Goal: Complete application form: Complete application form

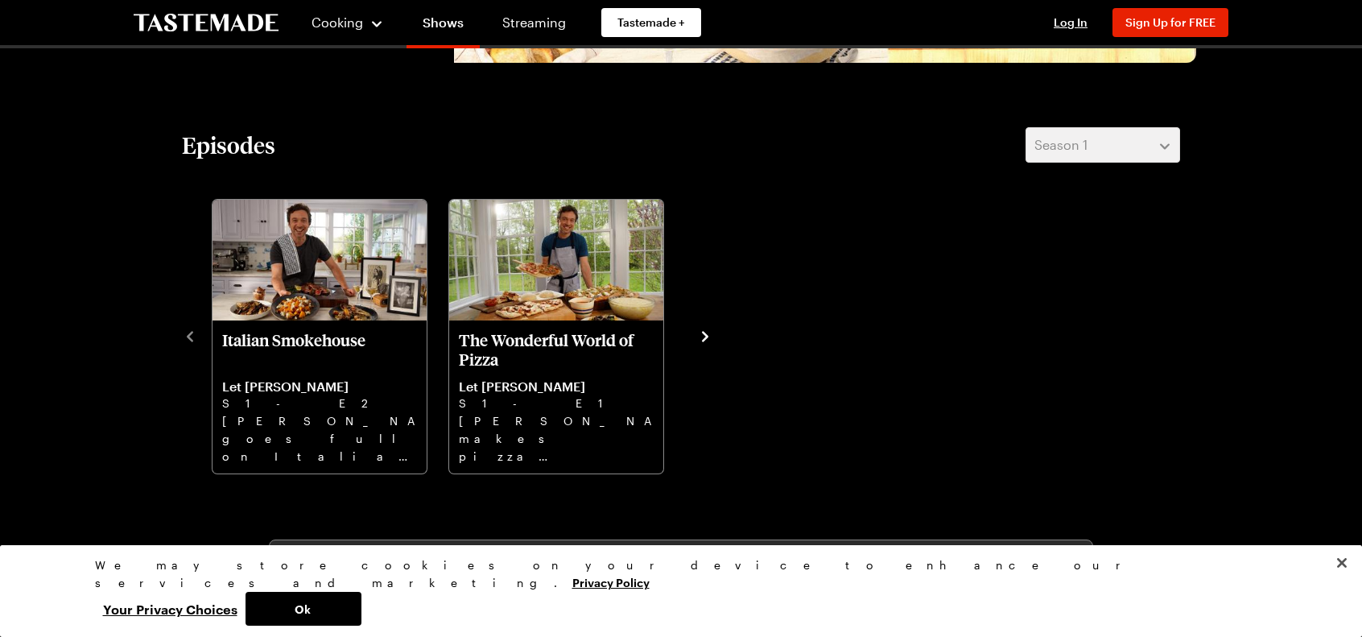
scroll to position [429, 0]
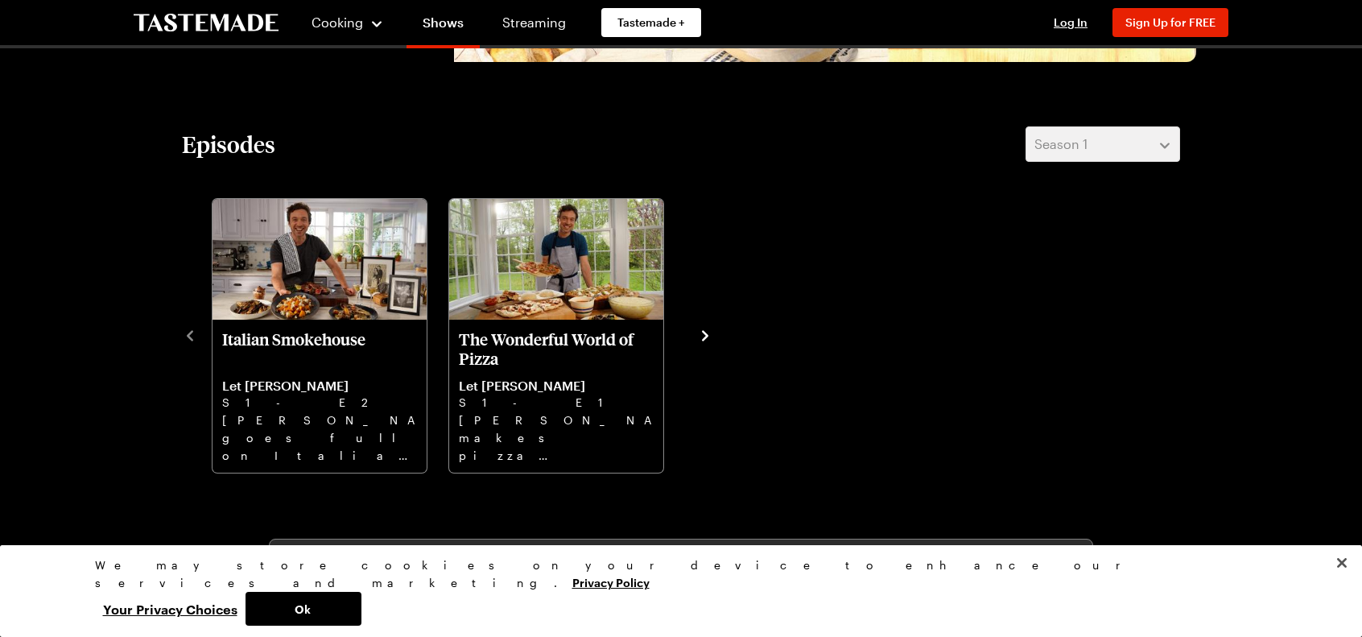
click at [705, 331] on icon "navigate to next item" at bounding box center [705, 336] width 16 height 16
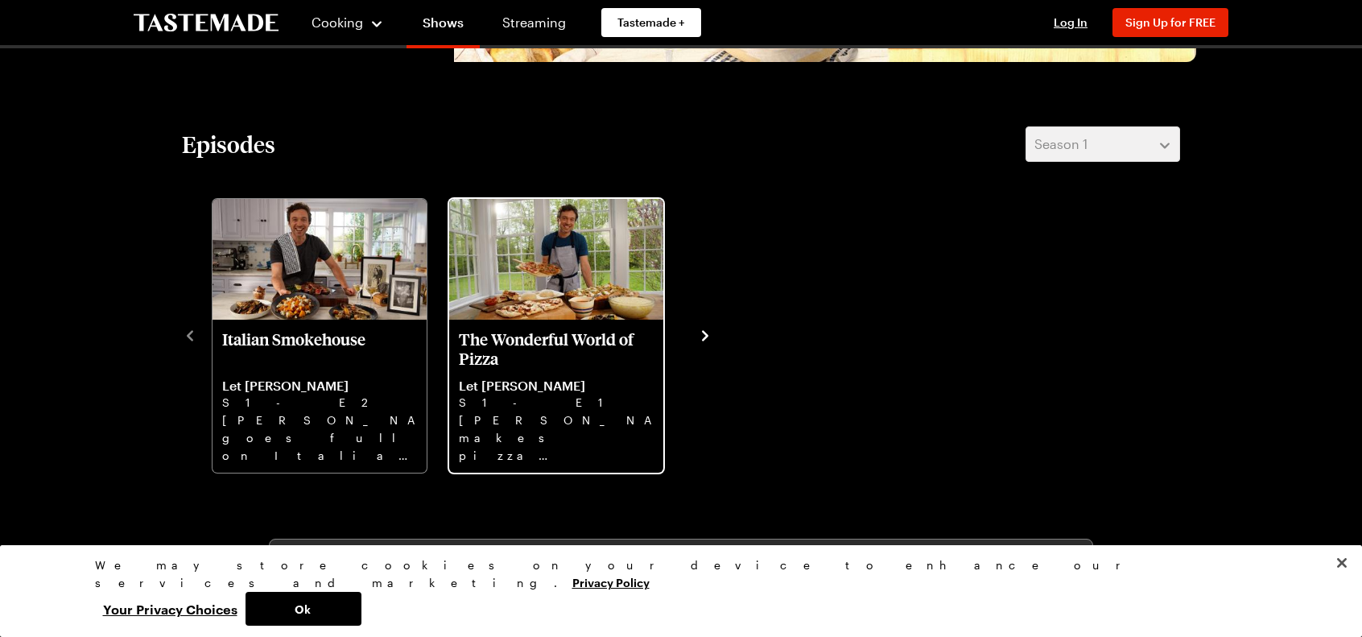
click at [602, 334] on p "The Wonderful World of Pizza" at bounding box center [556, 348] width 195 height 39
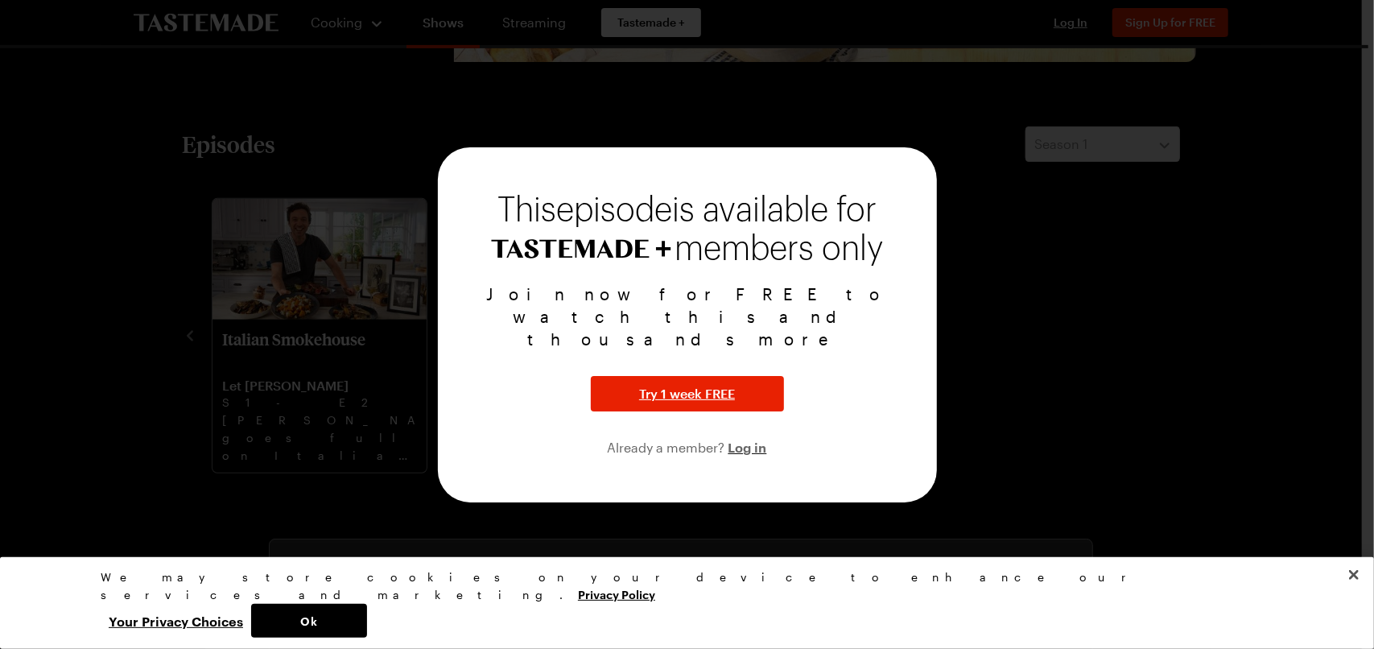
click at [336, 328] on div at bounding box center [687, 324] width 1374 height 649
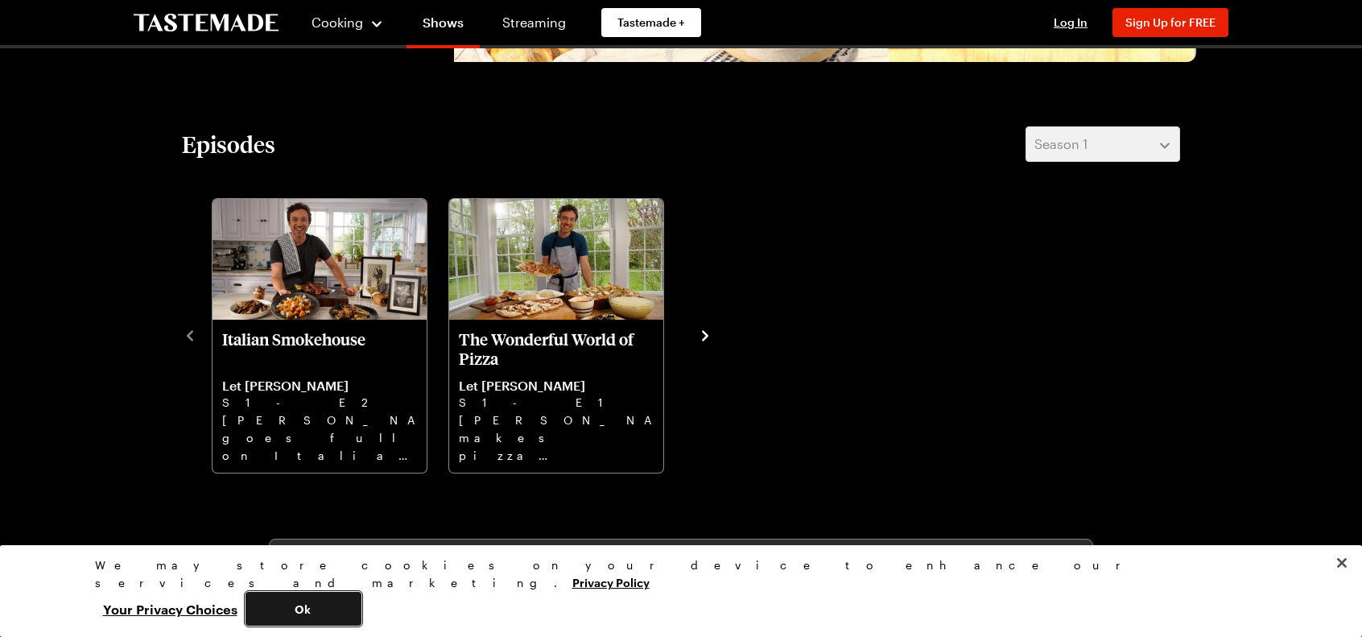
click at [361, 603] on button "Ok" at bounding box center [303, 609] width 116 height 34
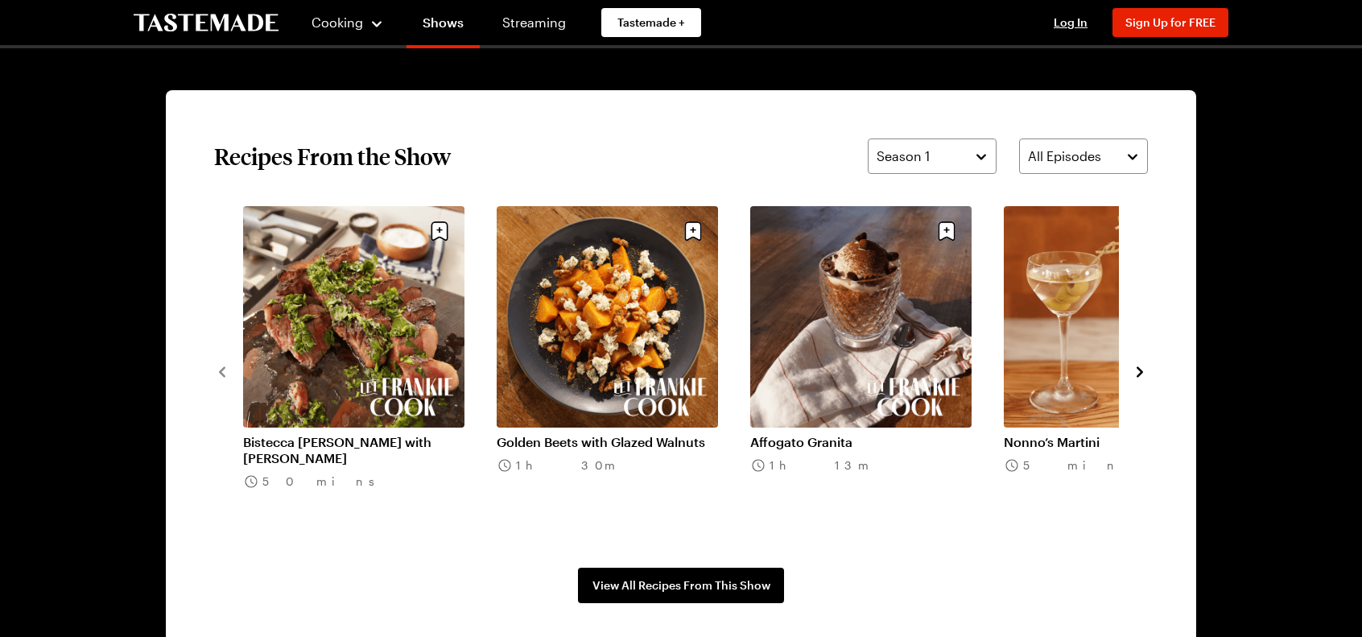
scroll to position [1180, 0]
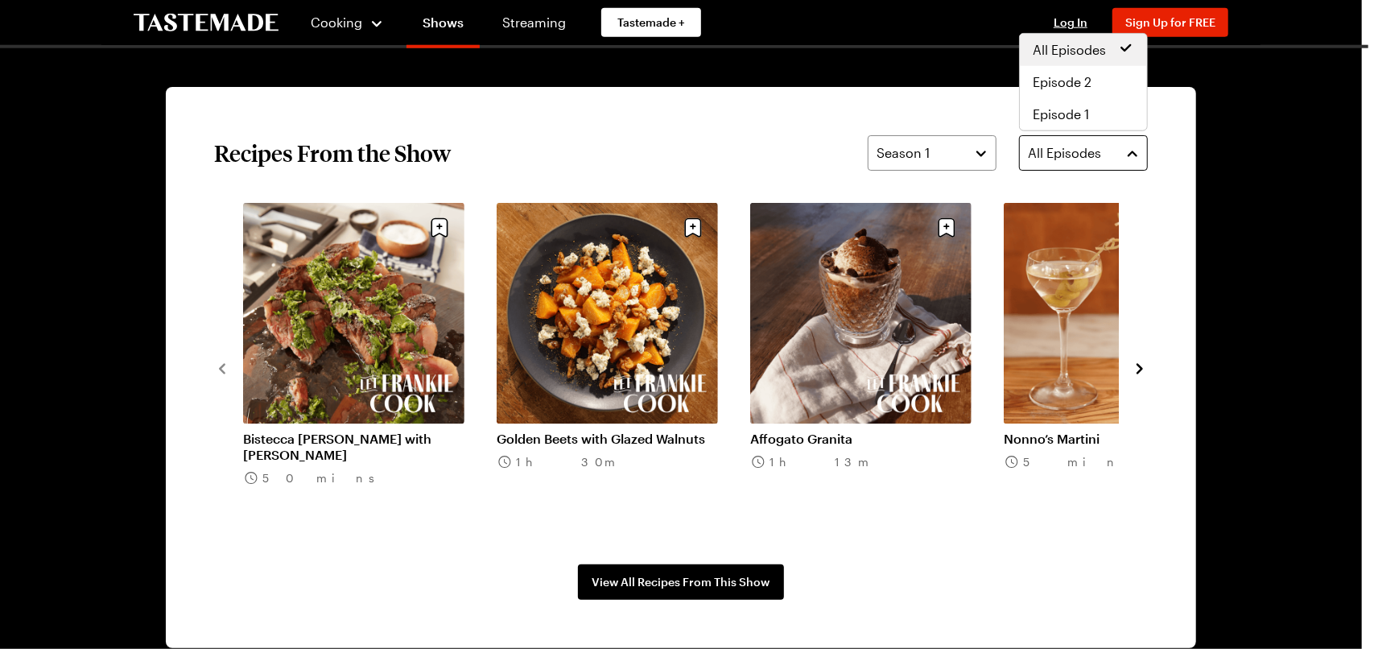
click at [1040, 148] on span "All Episodes" at bounding box center [1064, 152] width 73 height 19
click at [1045, 105] on span "Episode 1" at bounding box center [1061, 114] width 56 height 19
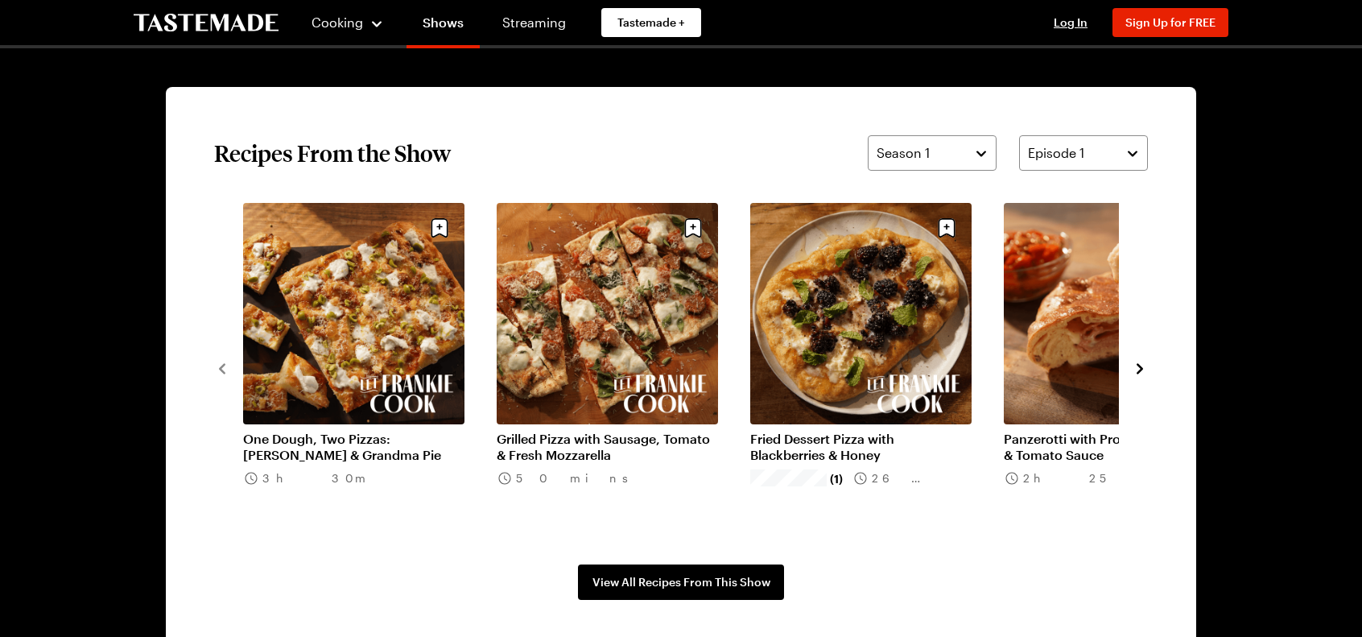
click at [1072, 431] on link "Panzerotti with Prosciutto, Taleggio & Tomato Sauce" at bounding box center [1114, 447] width 221 height 32
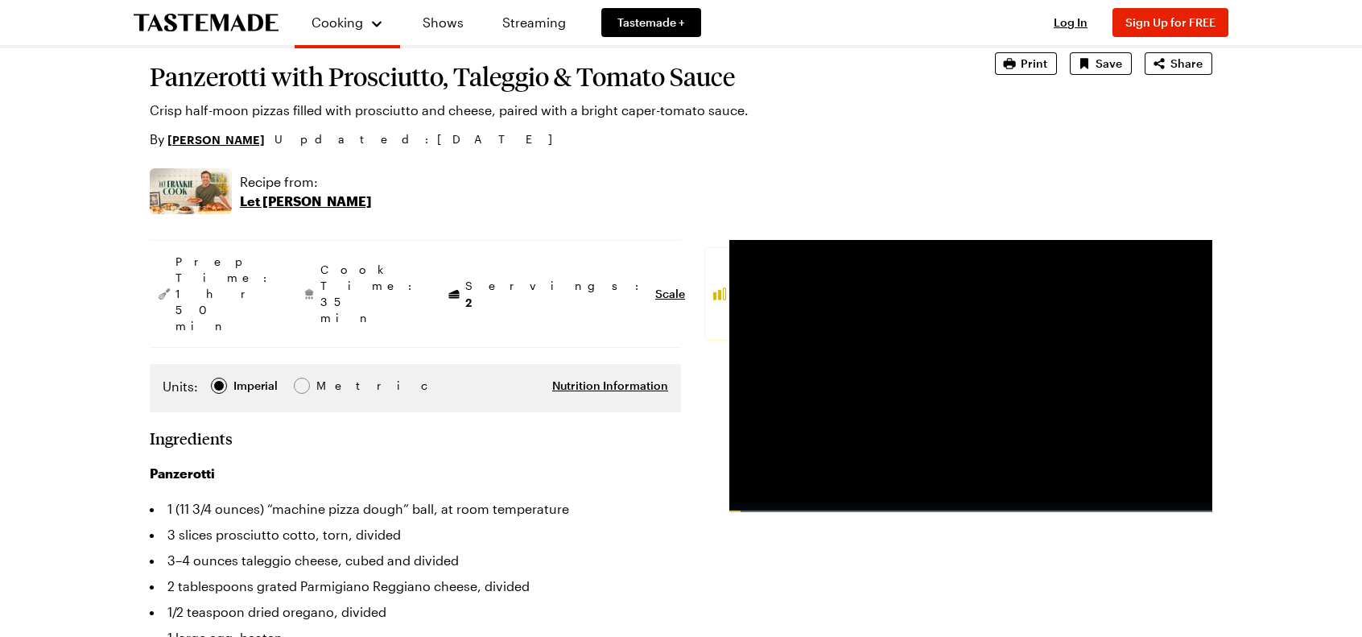
scroll to position [107, 0]
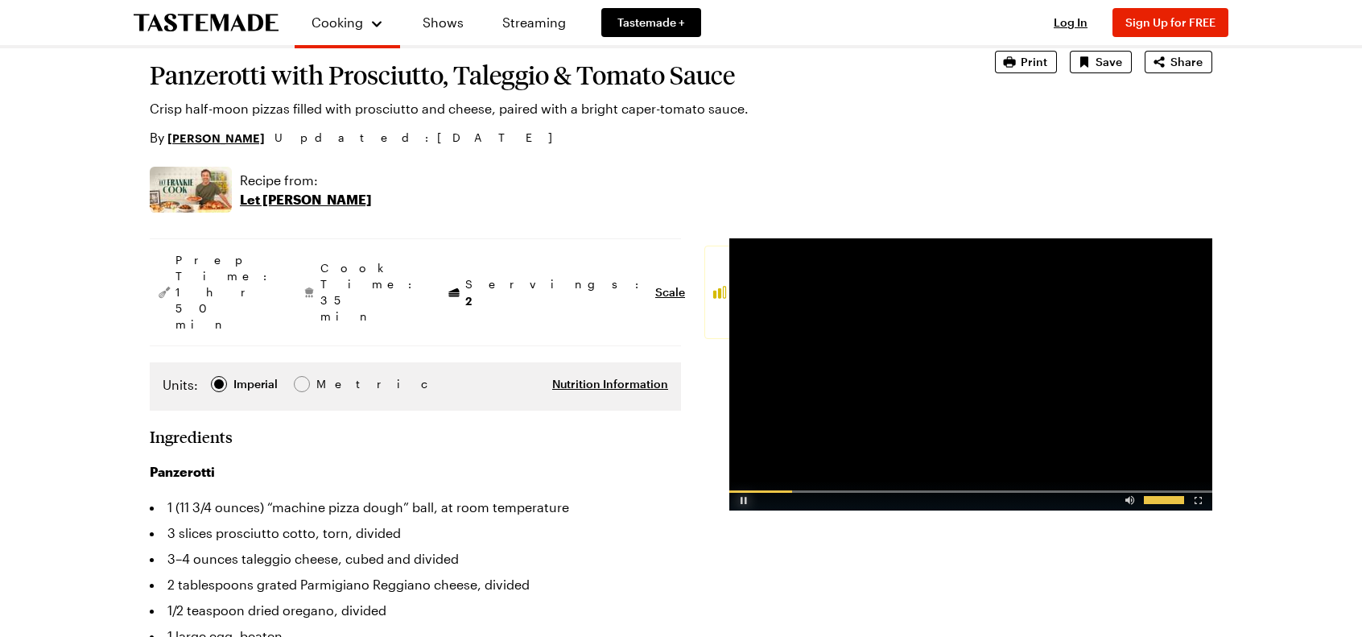
click at [744, 500] on div "Video Player" at bounding box center [743, 497] width 28 height 16
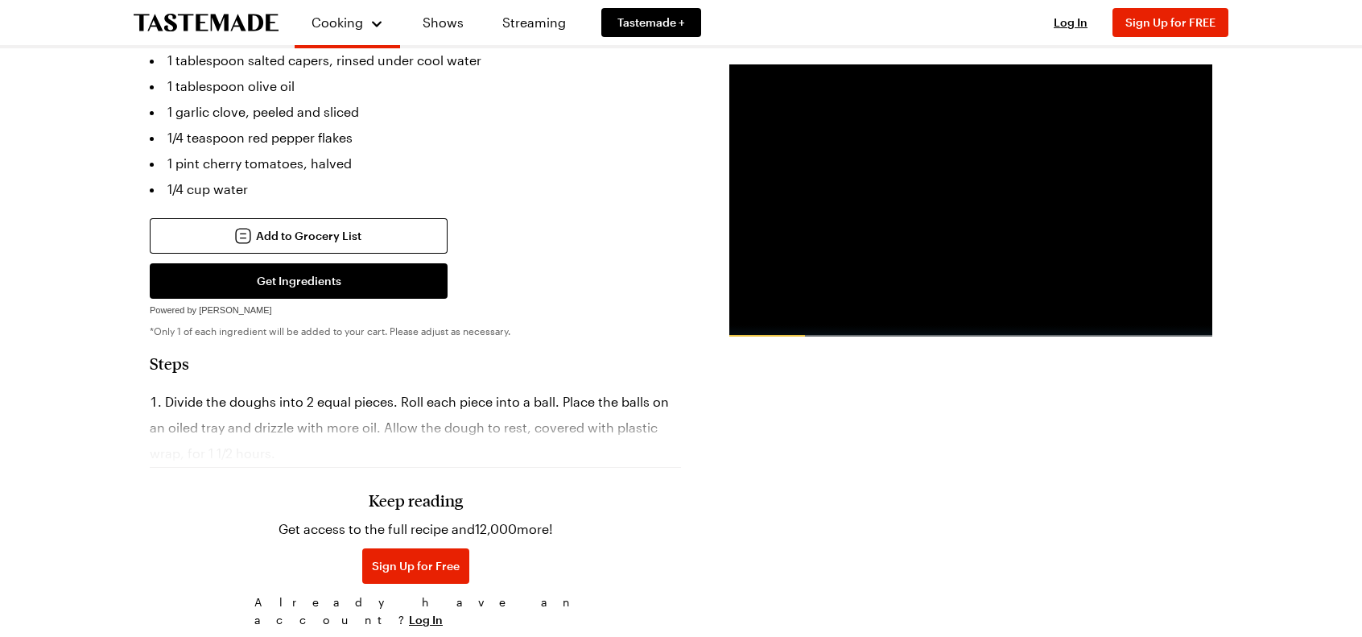
scroll to position [777, 0]
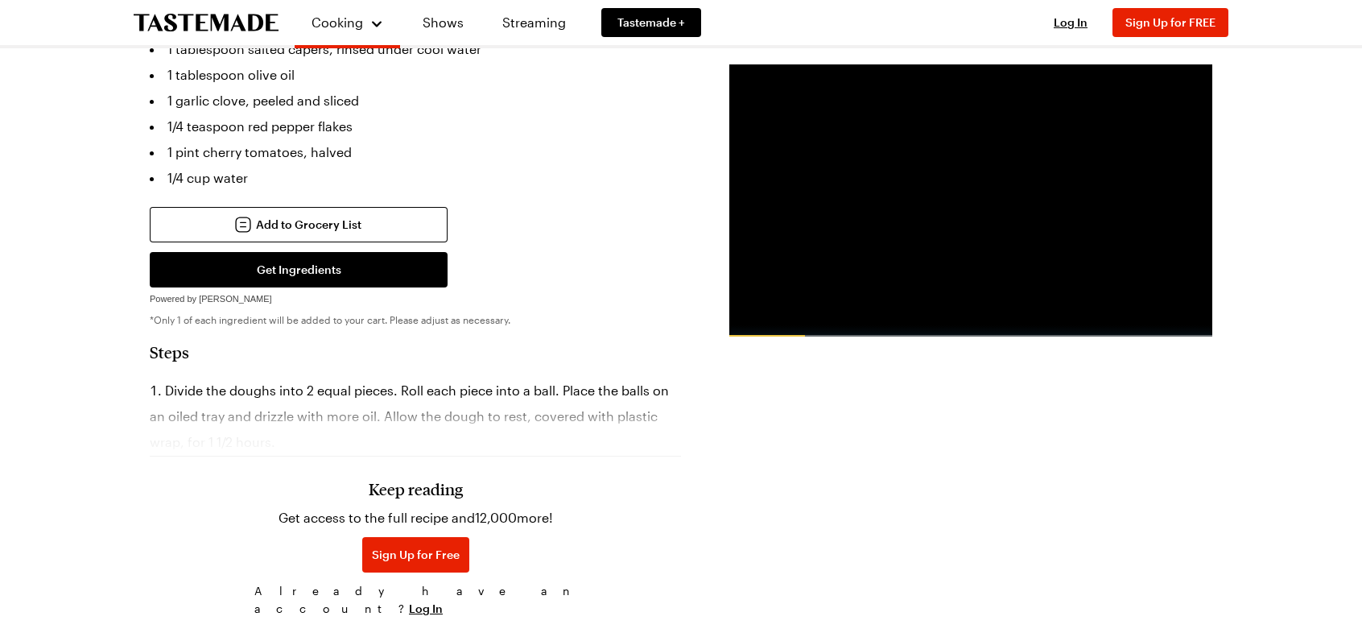
click at [390, 479] on h3 "Keep reading" at bounding box center [416, 488] width 94 height 19
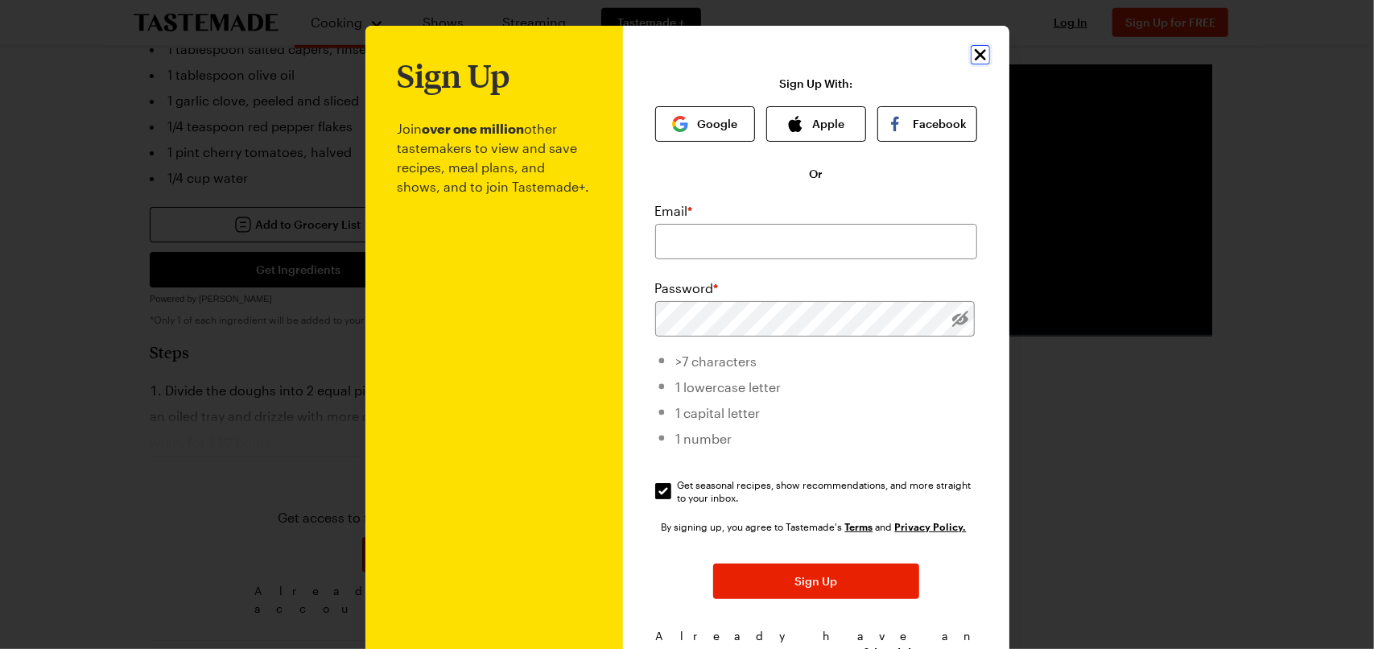
click at [974, 56] on icon "Close" at bounding box center [979, 54] width 11 height 11
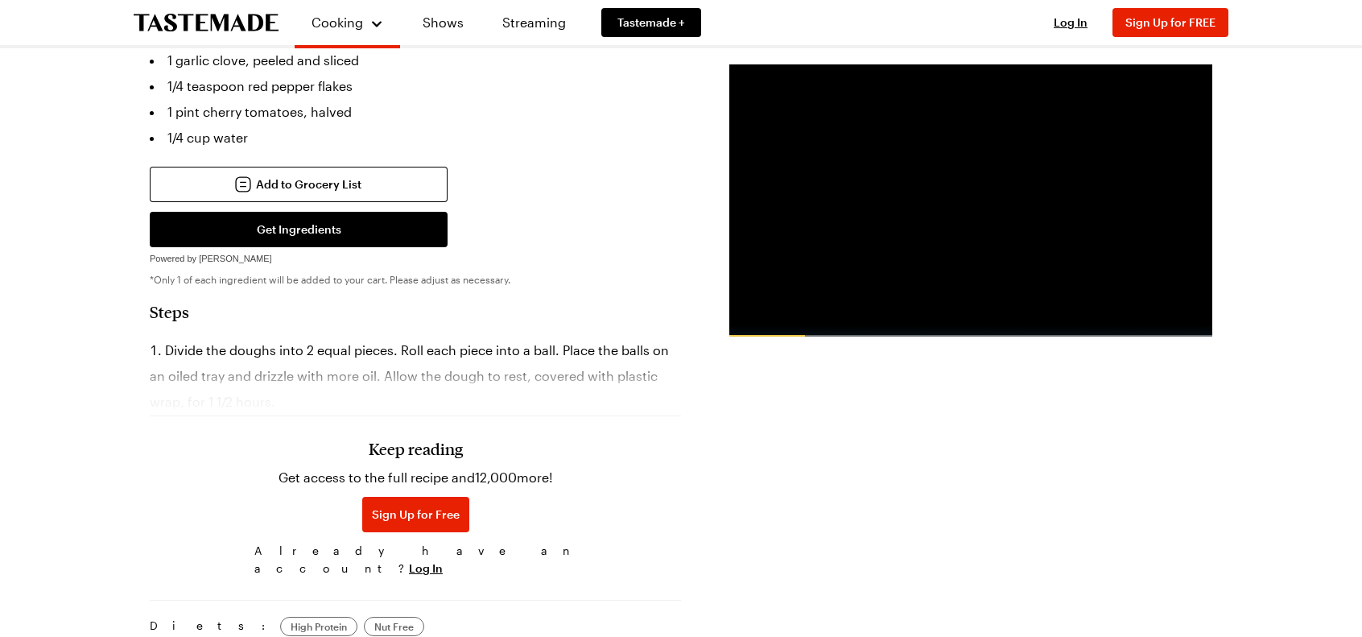
scroll to position [858, 0]
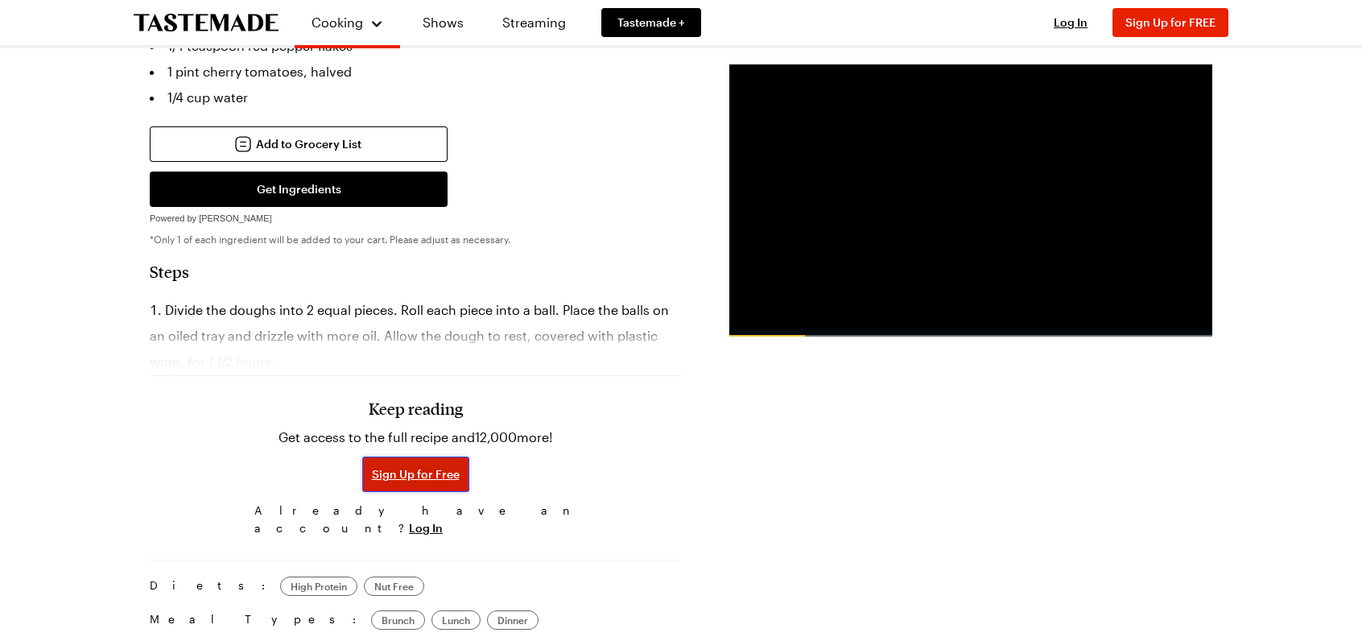
click at [391, 466] on span "Sign Up for Free" at bounding box center [416, 474] width 88 height 16
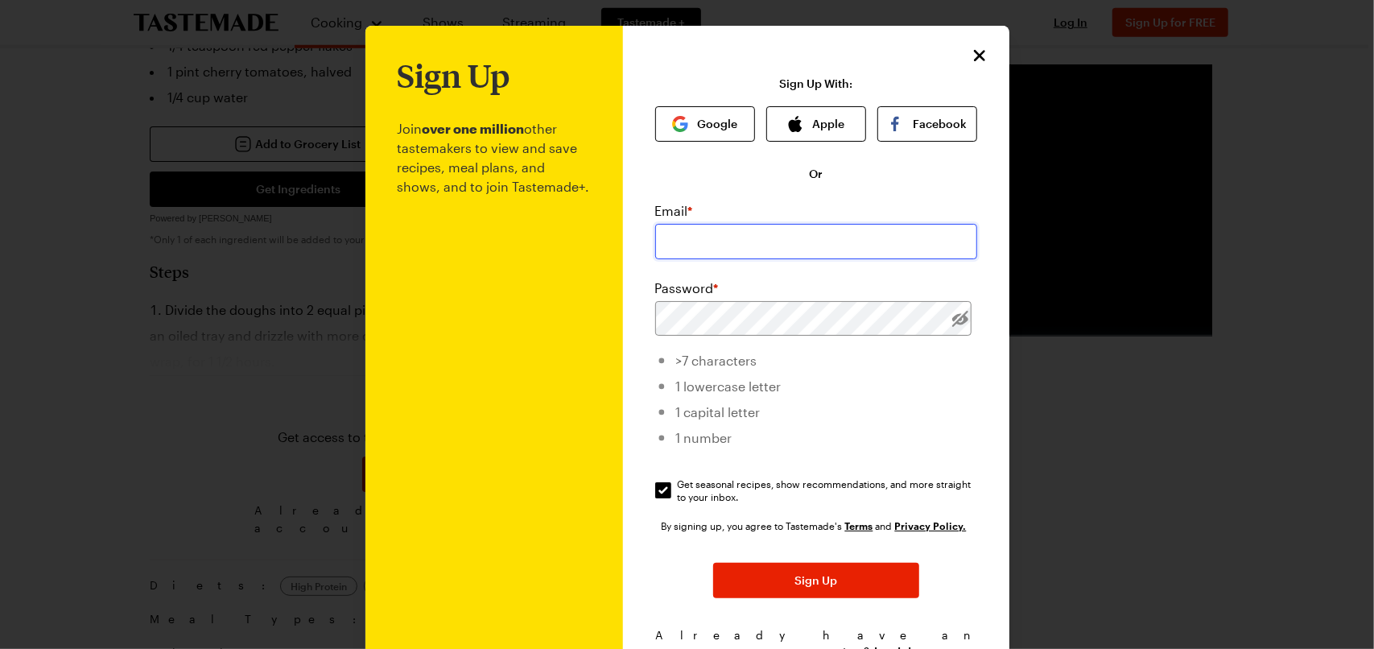
click at [773, 234] on input "email" at bounding box center [816, 241] width 322 height 35
type input "[EMAIL_ADDRESS][DOMAIN_NAME]"
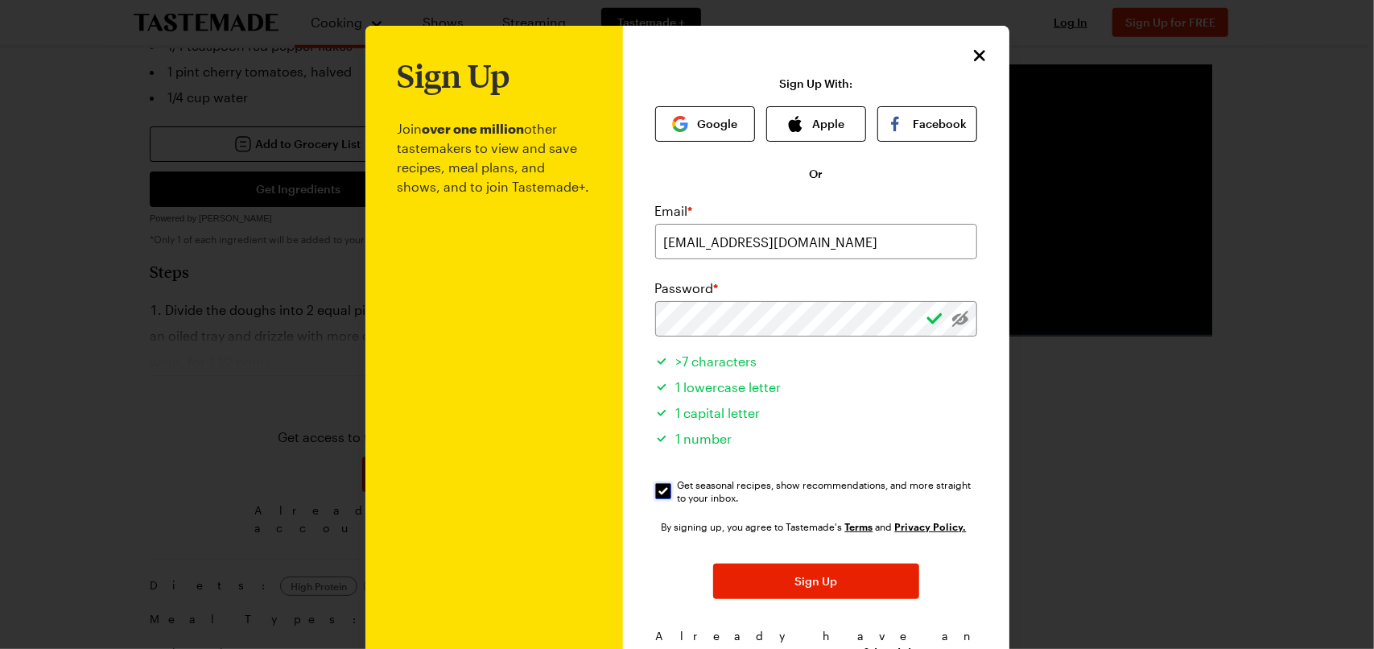
click at [655, 490] on input "Get seasonal recipes, show recommendations, and more straight to your inbox. Ge…" at bounding box center [663, 491] width 16 height 16
checkbox input "false"
click at [794, 590] on button "Sign Up" at bounding box center [816, 580] width 206 height 35
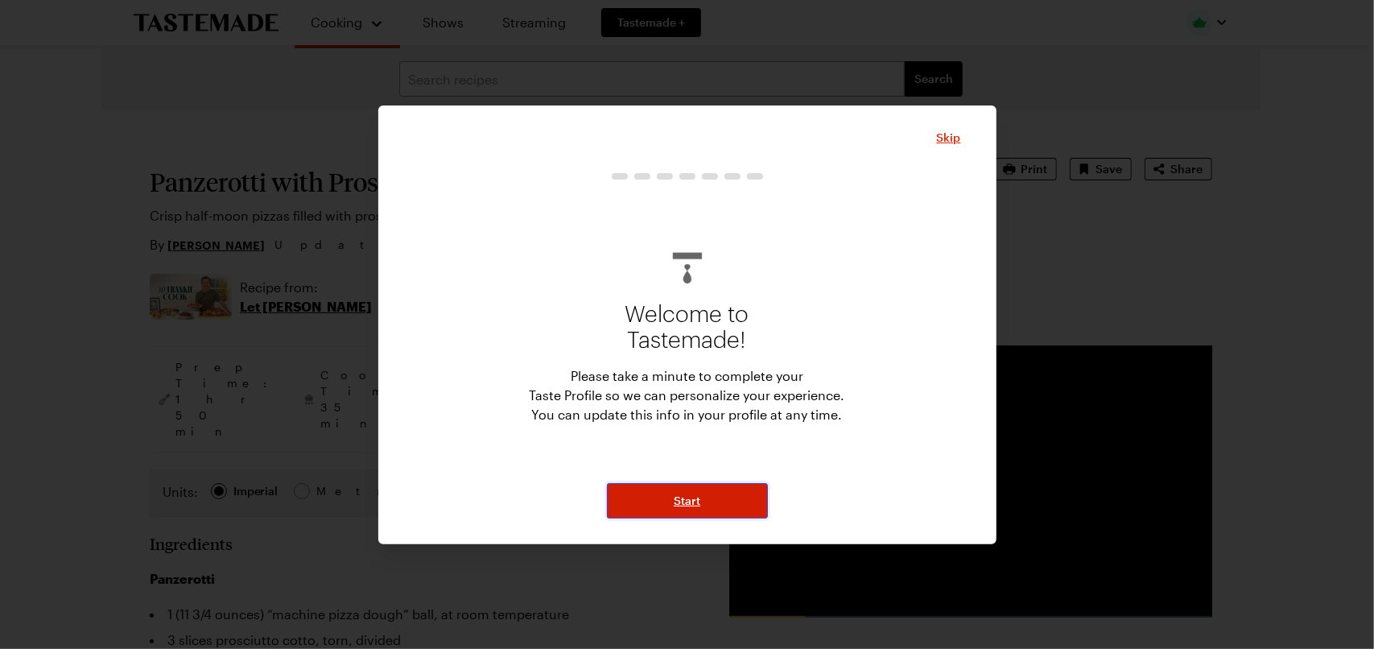
click at [673, 495] on button "Start" at bounding box center [687, 500] width 161 height 35
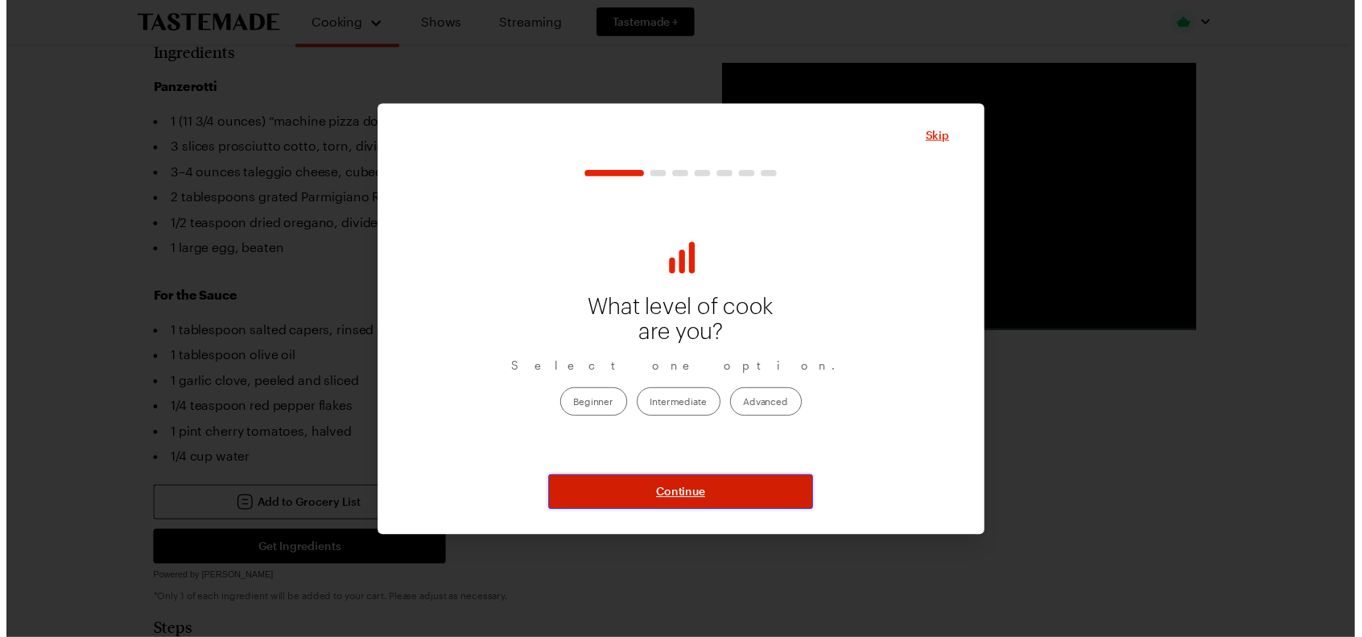
scroll to position [546, 0]
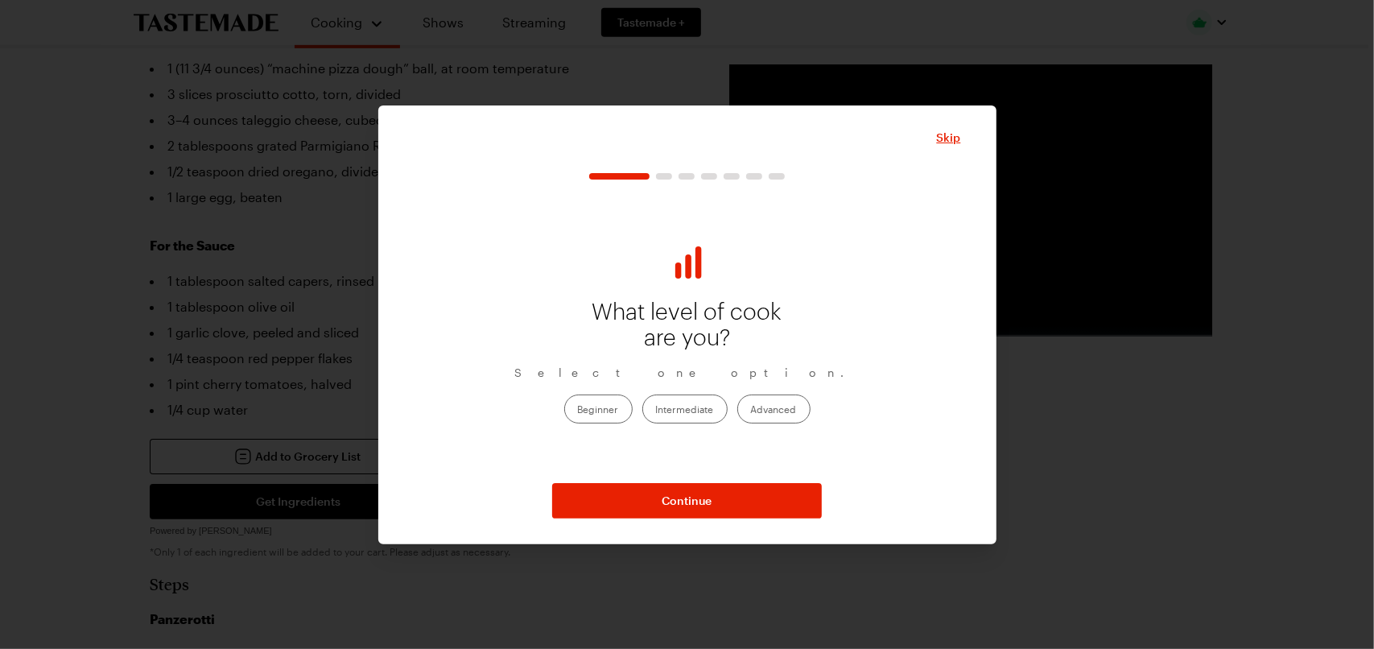
click at [685, 407] on label "Intermediate" at bounding box center [684, 408] width 85 height 29
click at [656, 410] on input "Intermediate" at bounding box center [656, 410] width 0 height 0
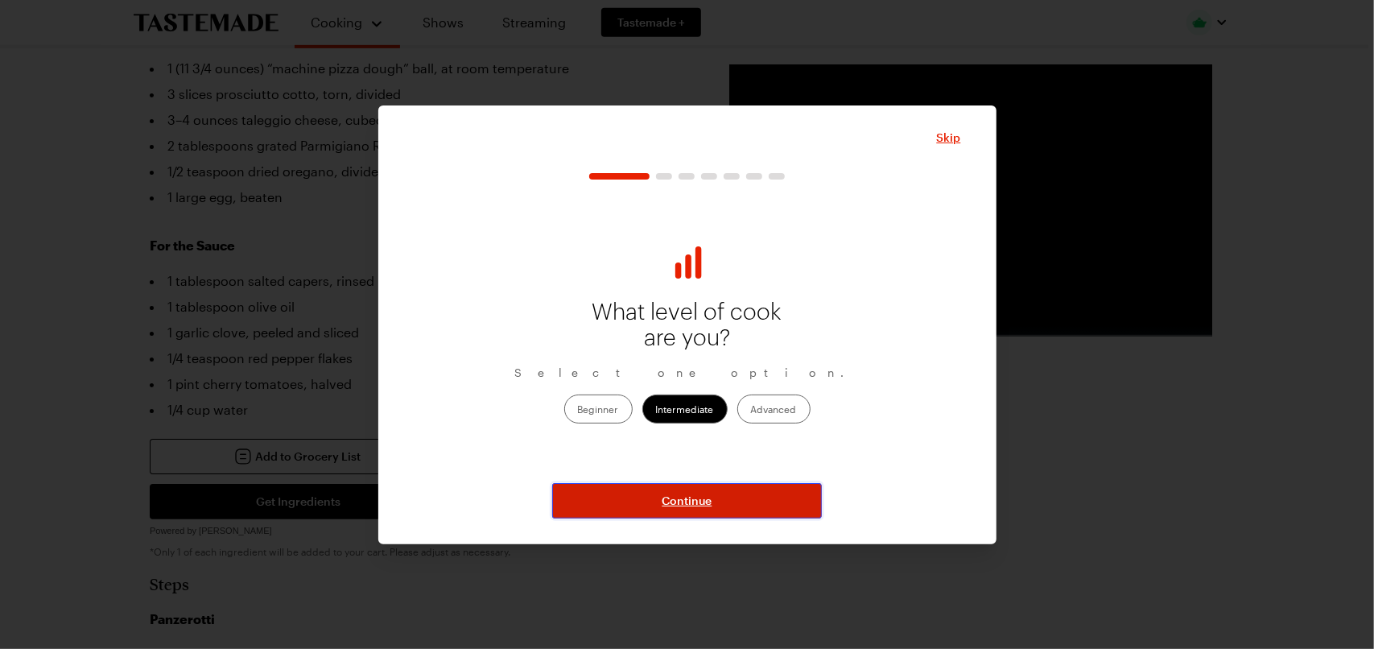
click at [678, 503] on span "Continue" at bounding box center [687, 501] width 50 height 16
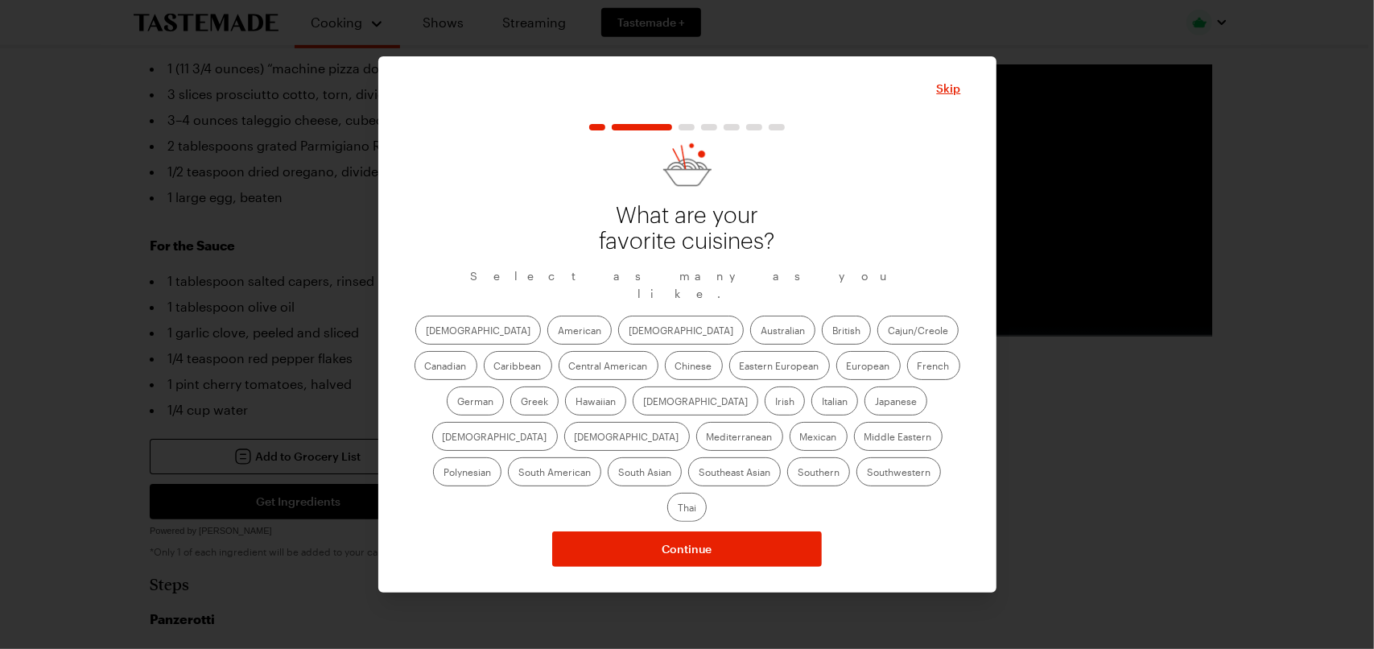
click at [600, 130] on button "button" at bounding box center [597, 127] width 16 height 6
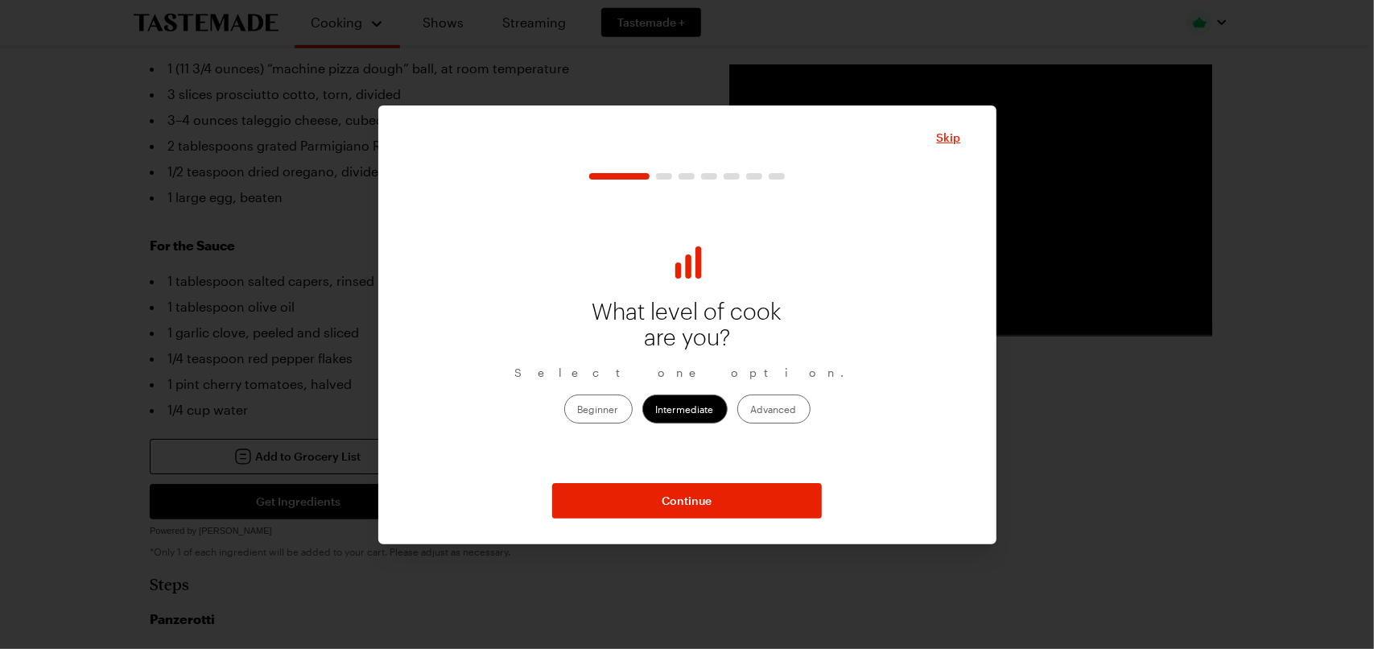
click at [579, 406] on label "Beginner" at bounding box center [598, 408] width 68 height 29
click at [578, 410] on input "Beginner" at bounding box center [578, 410] width 0 height 0
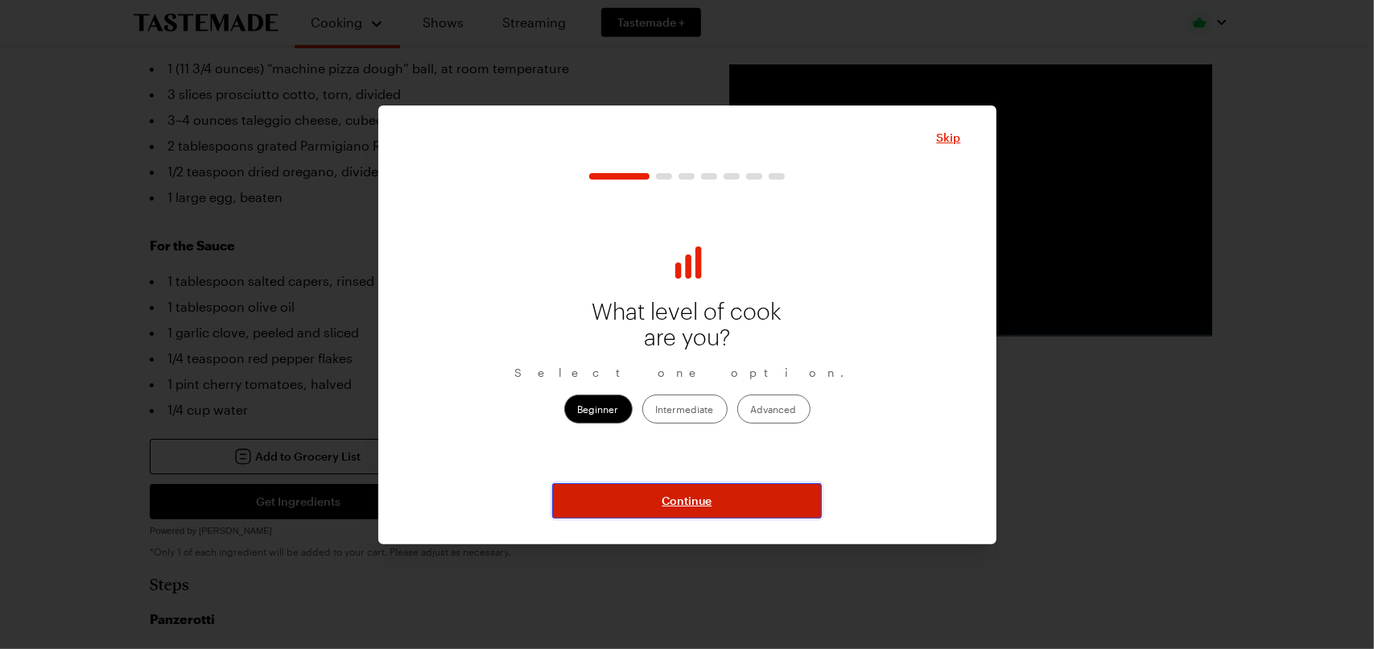
click at [676, 506] on span "Continue" at bounding box center [687, 501] width 50 height 16
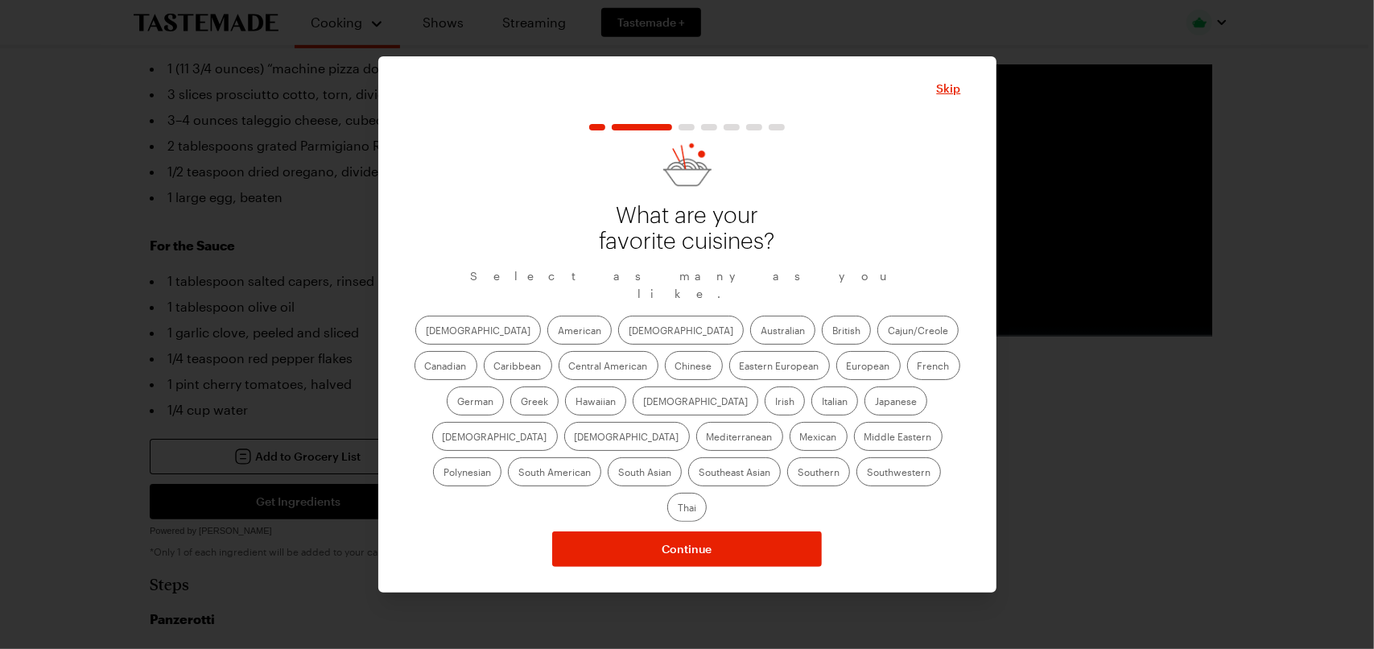
click at [547, 342] on label "American" at bounding box center [579, 329] width 64 height 29
click at [558, 332] on input "American" at bounding box center [558, 332] width 0 height 0
click at [559, 386] on label "Greek" at bounding box center [534, 400] width 48 height 29
click at [521, 402] on input "Greek" at bounding box center [521, 402] width 0 height 0
click at [811, 406] on label "Italian" at bounding box center [834, 400] width 47 height 29
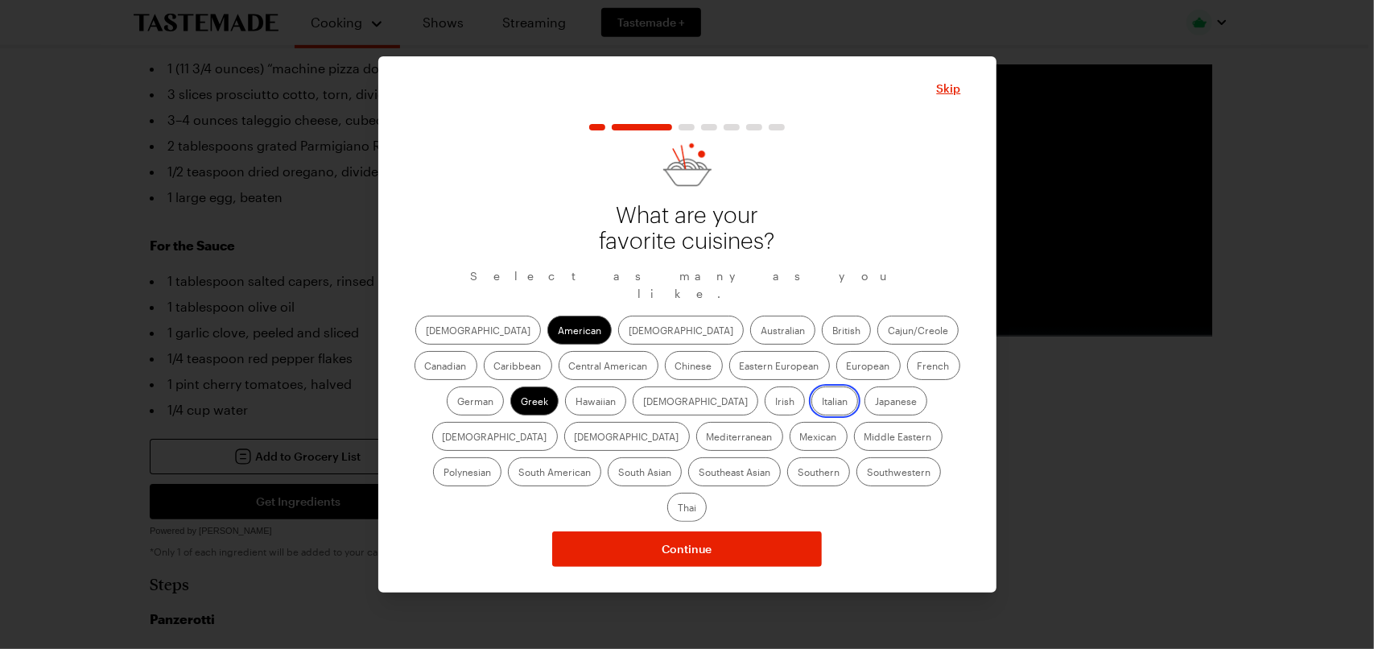
click at [822, 402] on input "Italian" at bounding box center [822, 402] width 0 height 0
click at [854, 445] on label "Middle Eastern" at bounding box center [898, 436] width 89 height 29
click at [864, 438] on Eastern "Middle Eastern" at bounding box center [864, 438] width 0 height 0
click at [790, 445] on label "Mexican" at bounding box center [819, 436] width 58 height 29
click at [800, 438] on input "Mexican" at bounding box center [800, 438] width 0 height 0
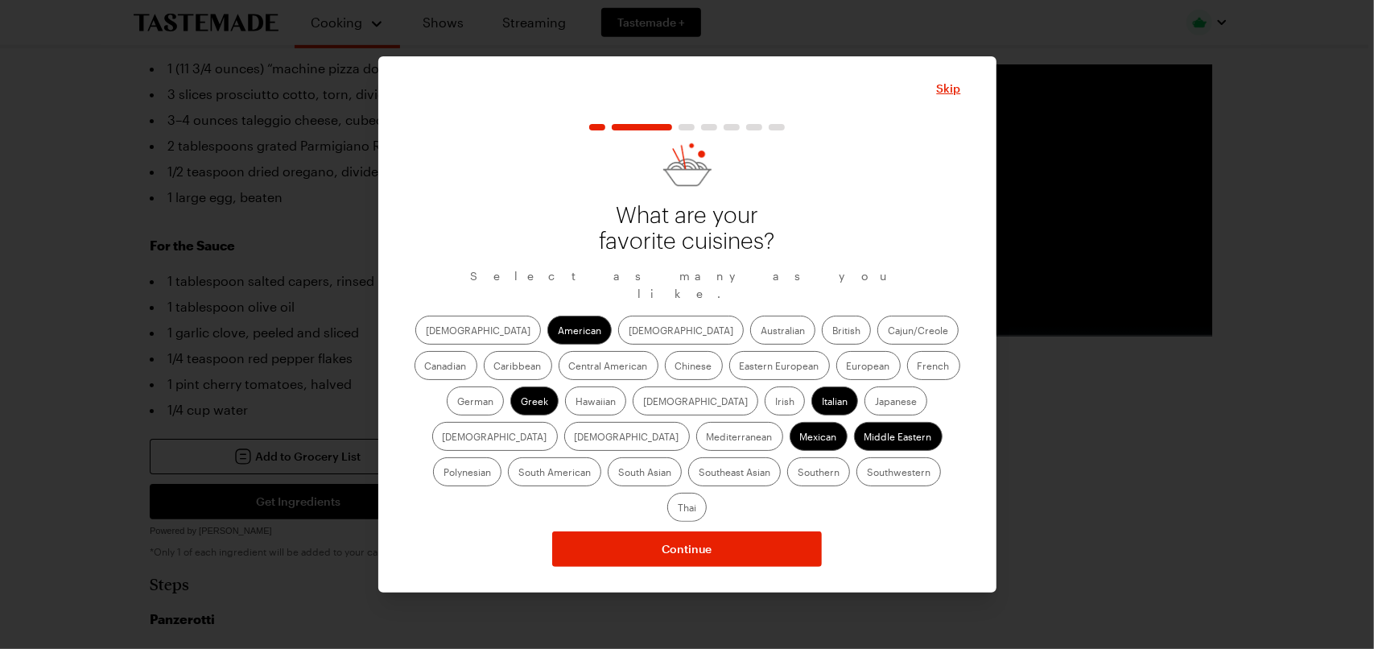
click at [856, 480] on label "Southwestern" at bounding box center [898, 471] width 85 height 29
click at [867, 473] on input "Southwestern" at bounding box center [867, 473] width 0 height 0
click at [783, 422] on label "Mediterranean" at bounding box center [739, 436] width 87 height 29
click at [707, 438] on input "Mediterranean" at bounding box center [707, 438] width 0 height 0
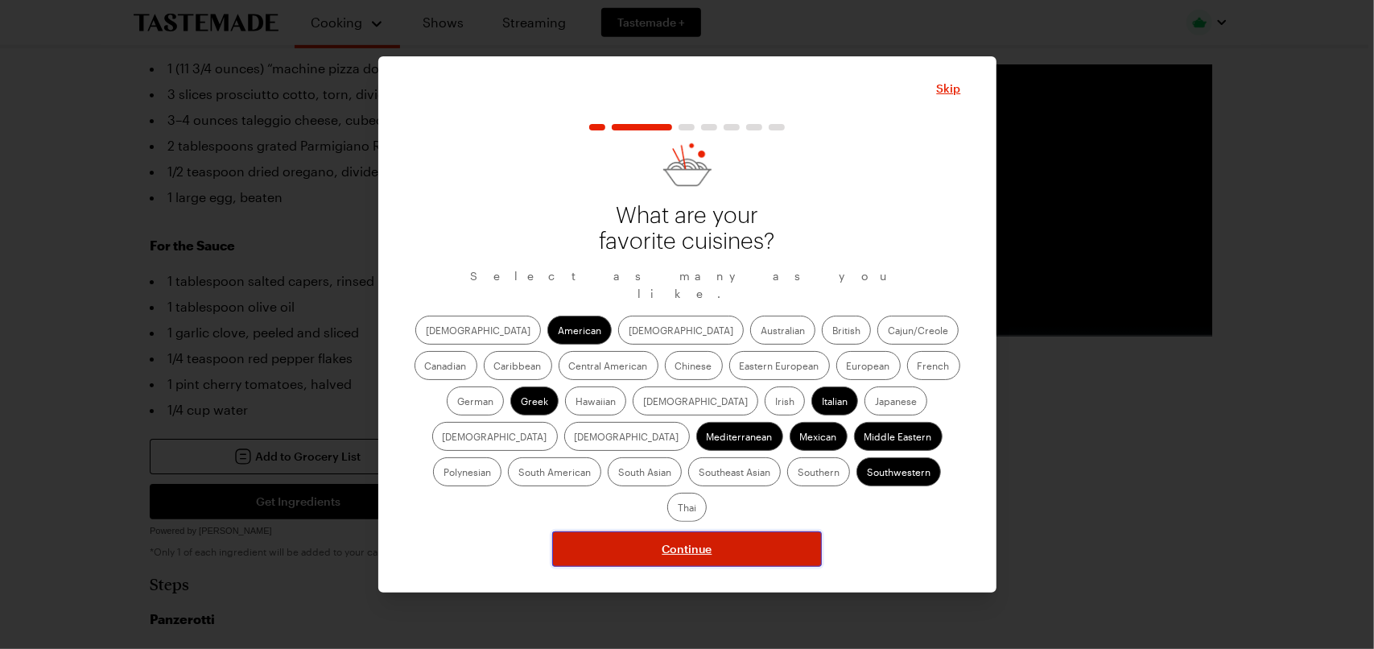
click at [682, 541] on span "Continue" at bounding box center [687, 549] width 50 height 16
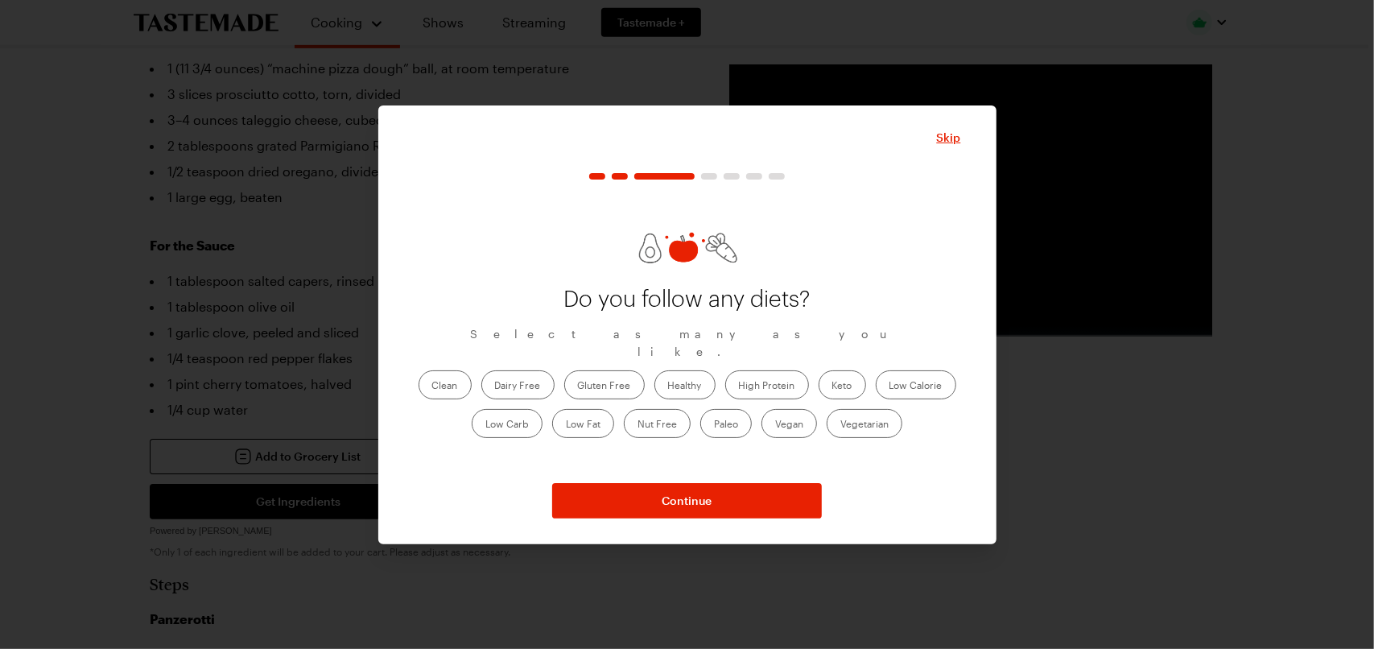
click at [684, 373] on label "Healthy" at bounding box center [684, 384] width 61 height 29
click at [668, 386] on input "Healthy" at bounding box center [668, 386] width 0 height 0
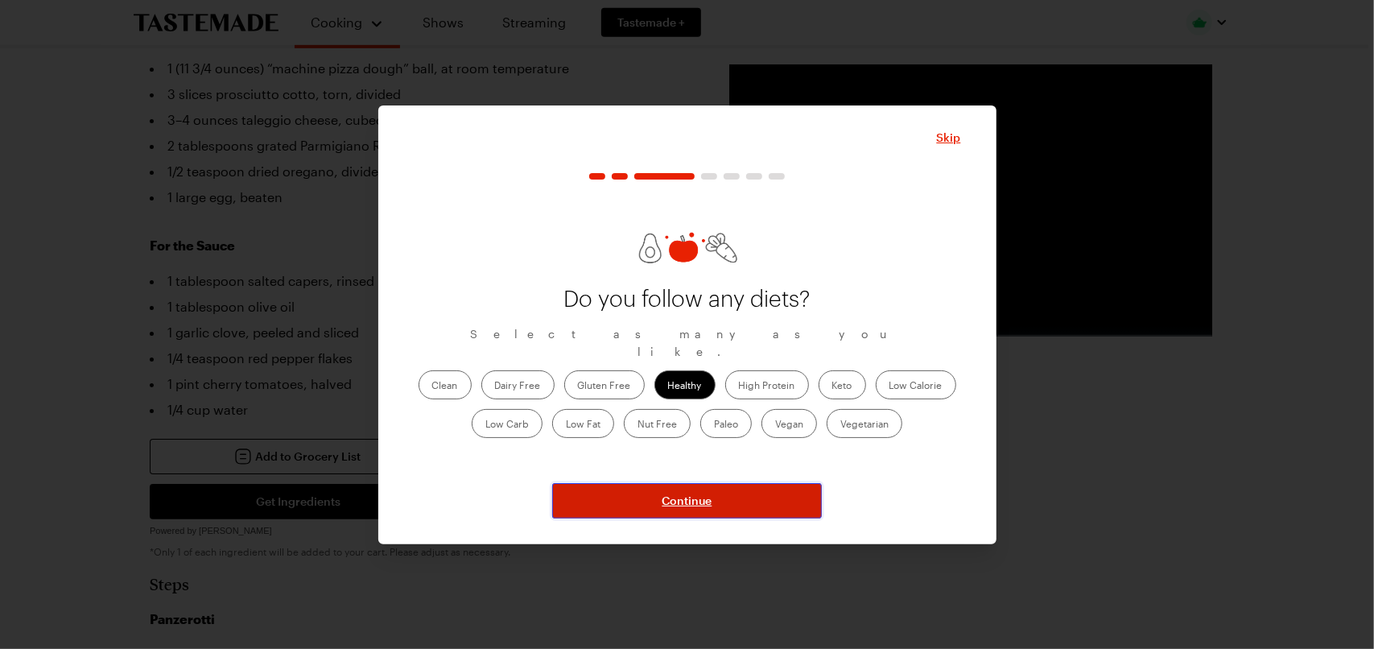
click at [692, 497] on span "Continue" at bounding box center [687, 501] width 50 height 16
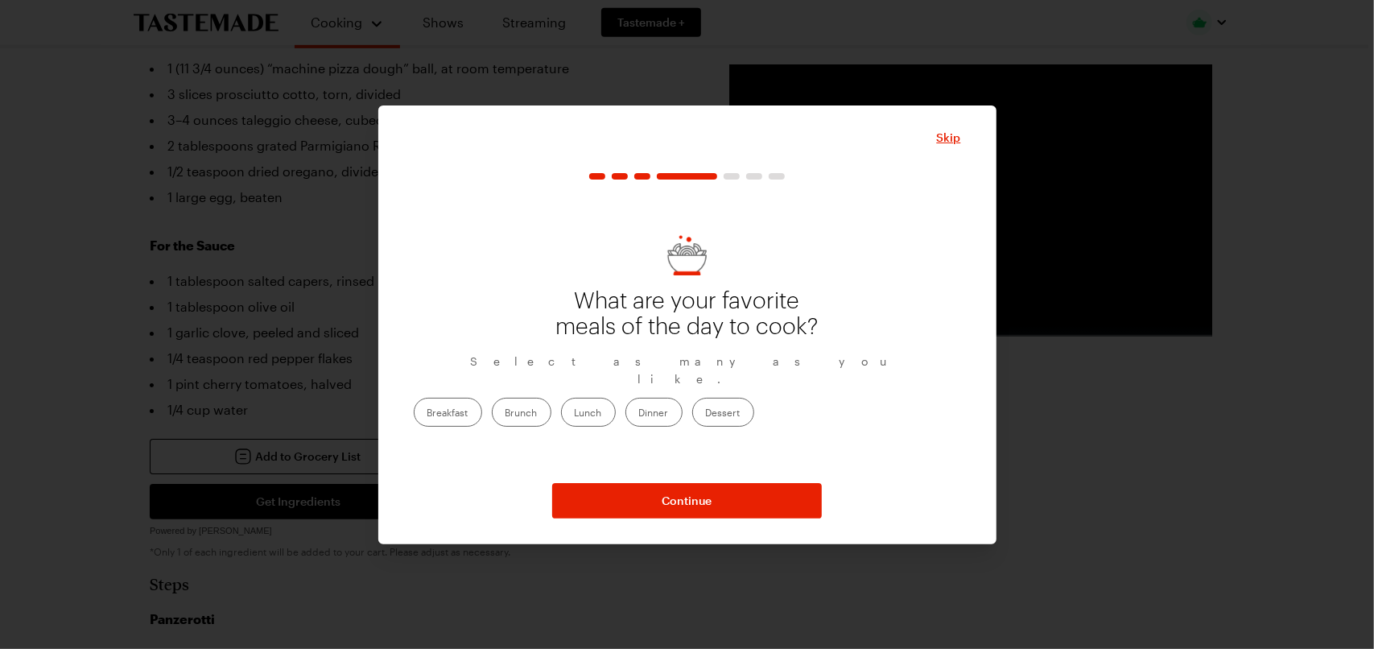
click at [682, 404] on label "Dinner" at bounding box center [653, 412] width 57 height 29
click at [639, 414] on input "Dinner" at bounding box center [639, 414] width 0 height 0
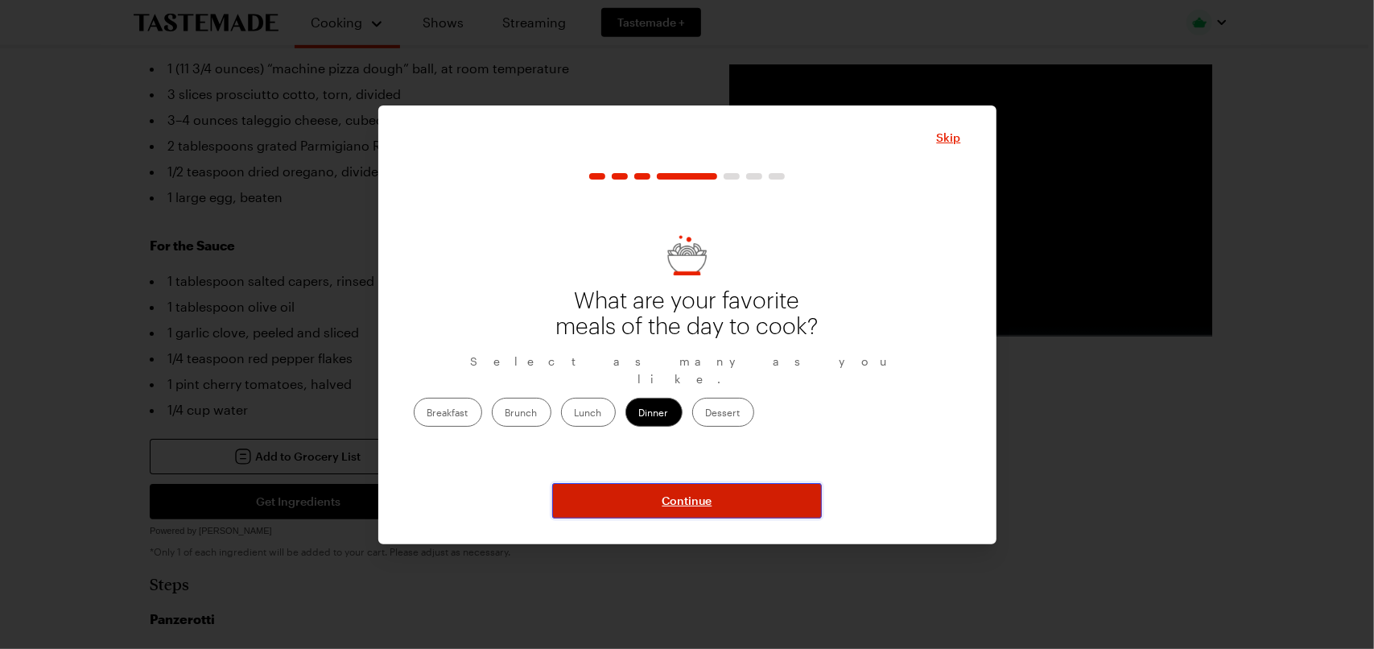
click at [676, 497] on span "Continue" at bounding box center [687, 501] width 50 height 16
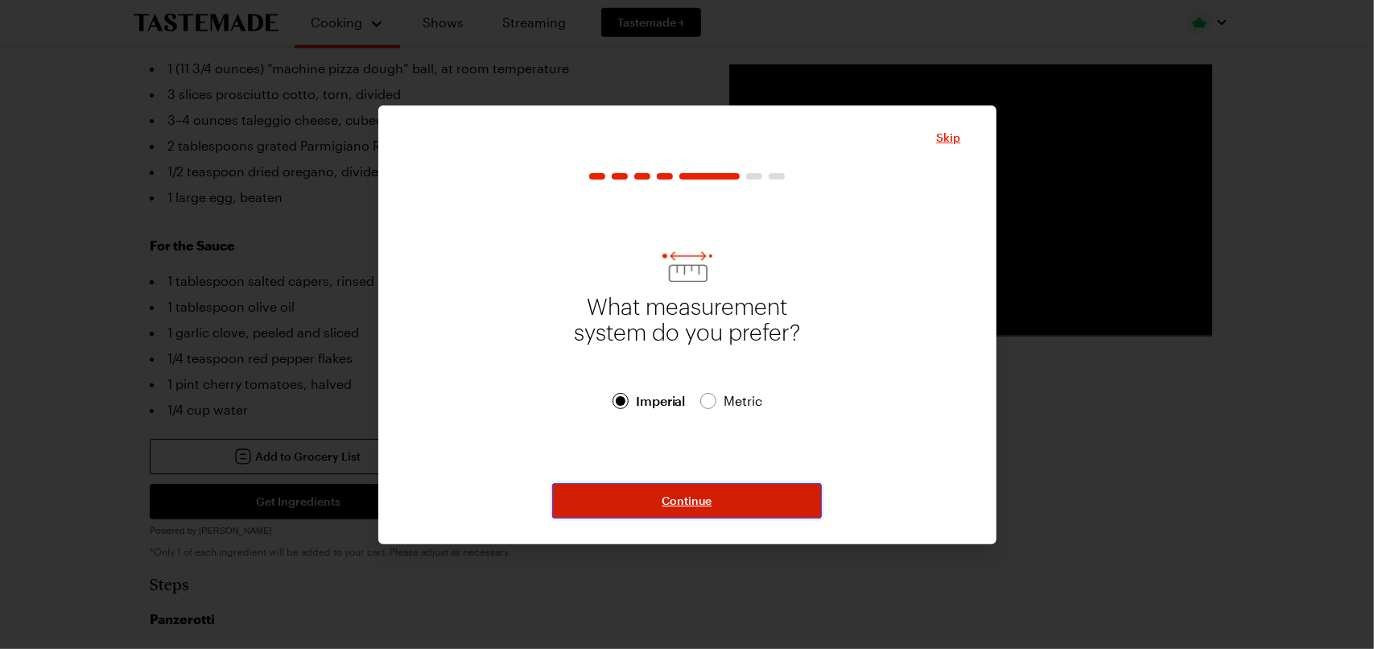
click at [676, 497] on span "Continue" at bounding box center [687, 501] width 50 height 16
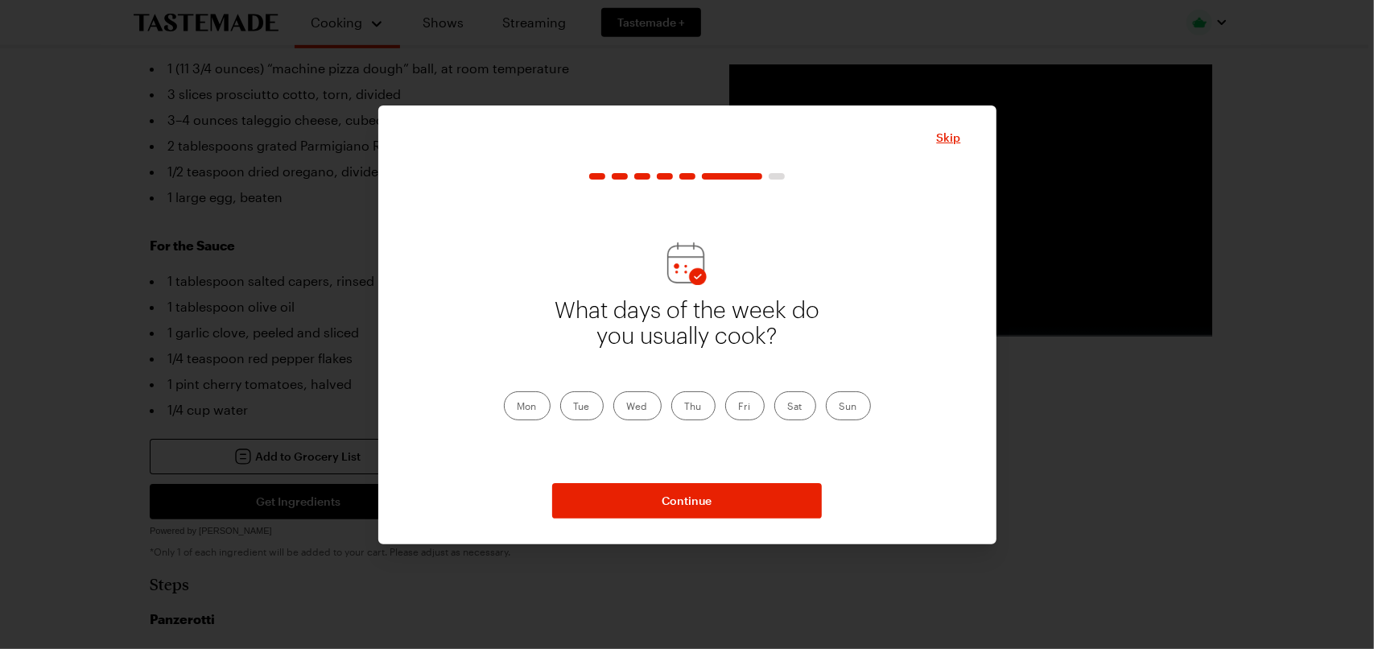
click at [523, 402] on label "Mon" at bounding box center [527, 405] width 47 height 29
click at [517, 407] on input "Mon" at bounding box center [517, 407] width 0 height 0
click at [577, 397] on label "Tue" at bounding box center [581, 405] width 43 height 29
click at [574, 407] on input "Tue" at bounding box center [574, 407] width 0 height 0
click at [646, 402] on label "Wed" at bounding box center [637, 405] width 48 height 29
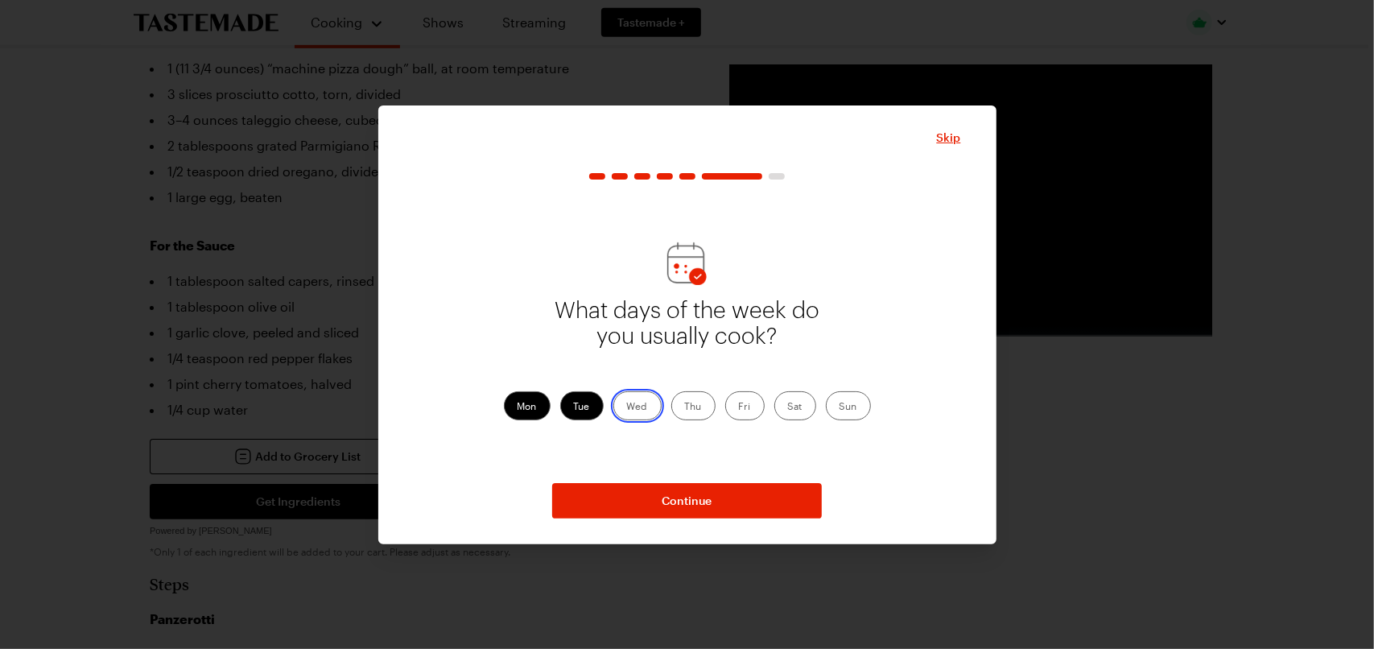
click at [627, 407] on input "Wed" at bounding box center [627, 407] width 0 height 0
click at [686, 406] on label "Thu" at bounding box center [693, 405] width 44 height 29
click at [685, 407] on input "Thu" at bounding box center [685, 407] width 0 height 0
click at [747, 406] on label "Fri" at bounding box center [744, 405] width 39 height 29
click at [739, 407] on input "Fri" at bounding box center [739, 407] width 0 height 0
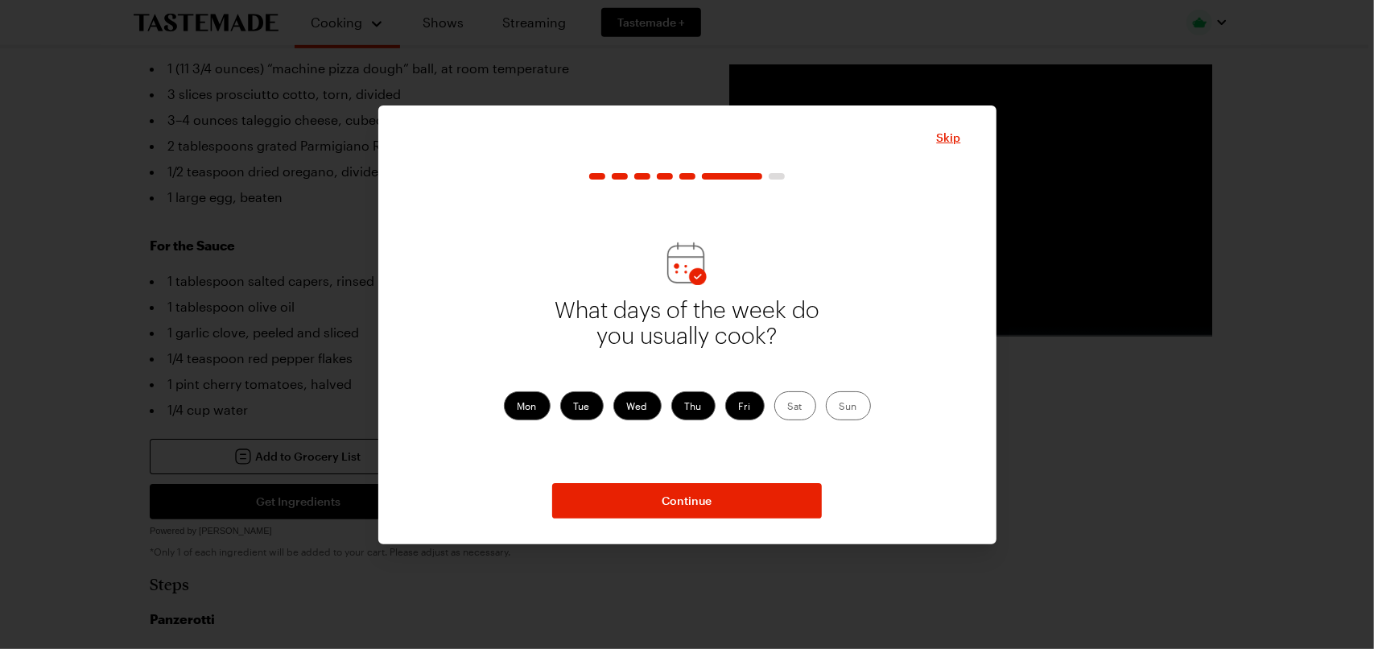
click at [794, 406] on label "Sat" at bounding box center [795, 405] width 42 height 29
click at [788, 407] on input "Sat" at bounding box center [788, 407] width 0 height 0
click at [845, 410] on label "Sun" at bounding box center [848, 405] width 45 height 29
click at [839, 407] on input "Sun" at bounding box center [839, 407] width 0 height 0
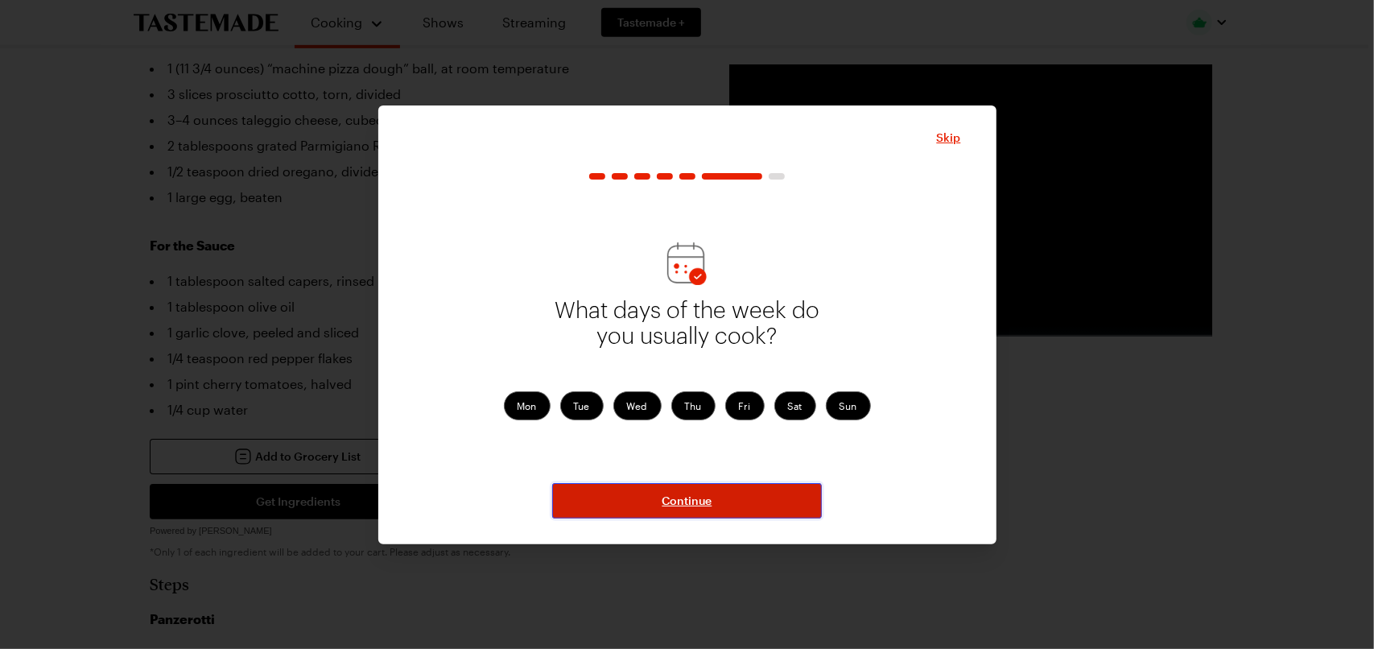
click at [708, 491] on button "Continue" at bounding box center [687, 500] width 270 height 35
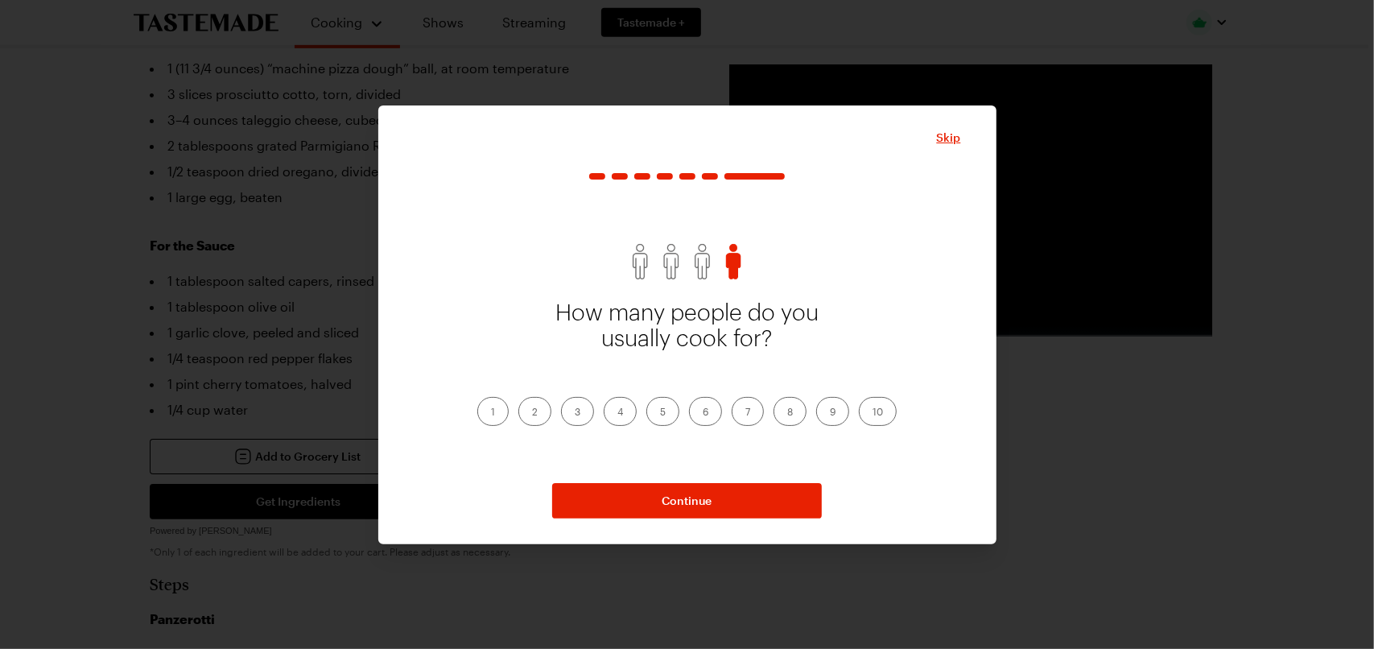
click at [537, 407] on label "2" at bounding box center [534, 411] width 33 height 29
click at [532, 413] on input "2" at bounding box center [532, 413] width 0 height 0
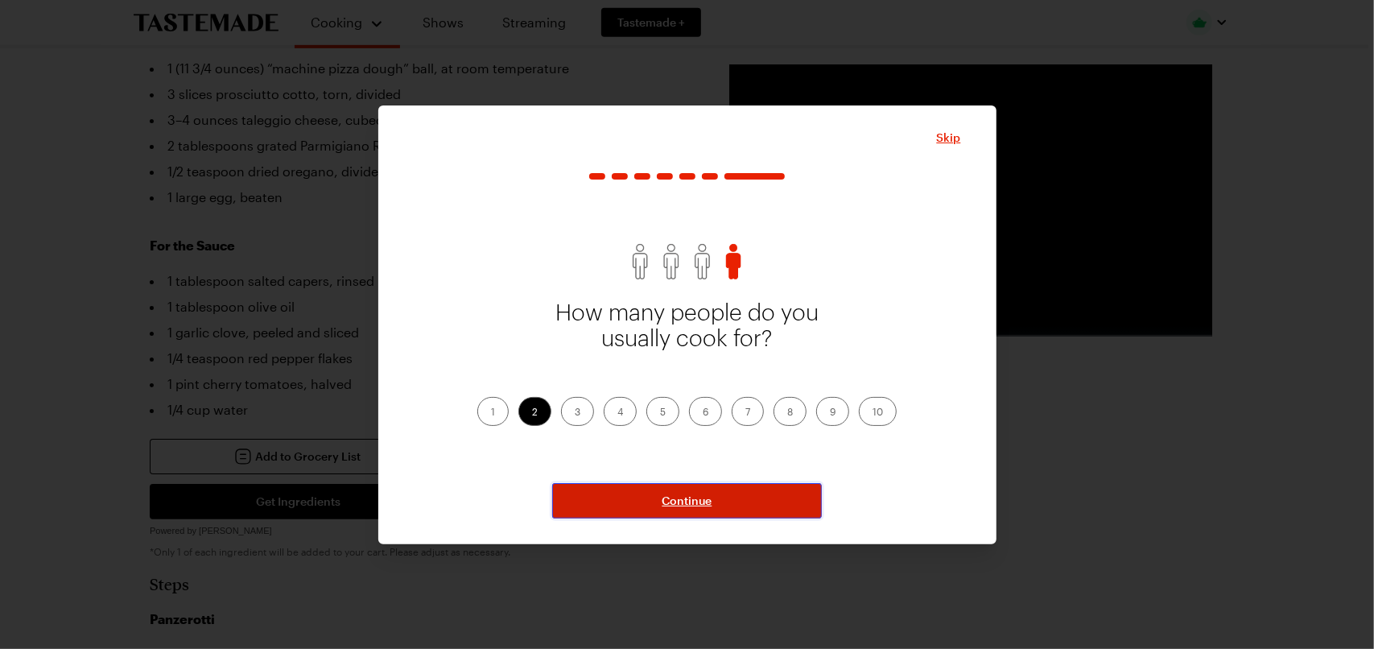
click at [687, 503] on span "Continue" at bounding box center [687, 501] width 50 height 16
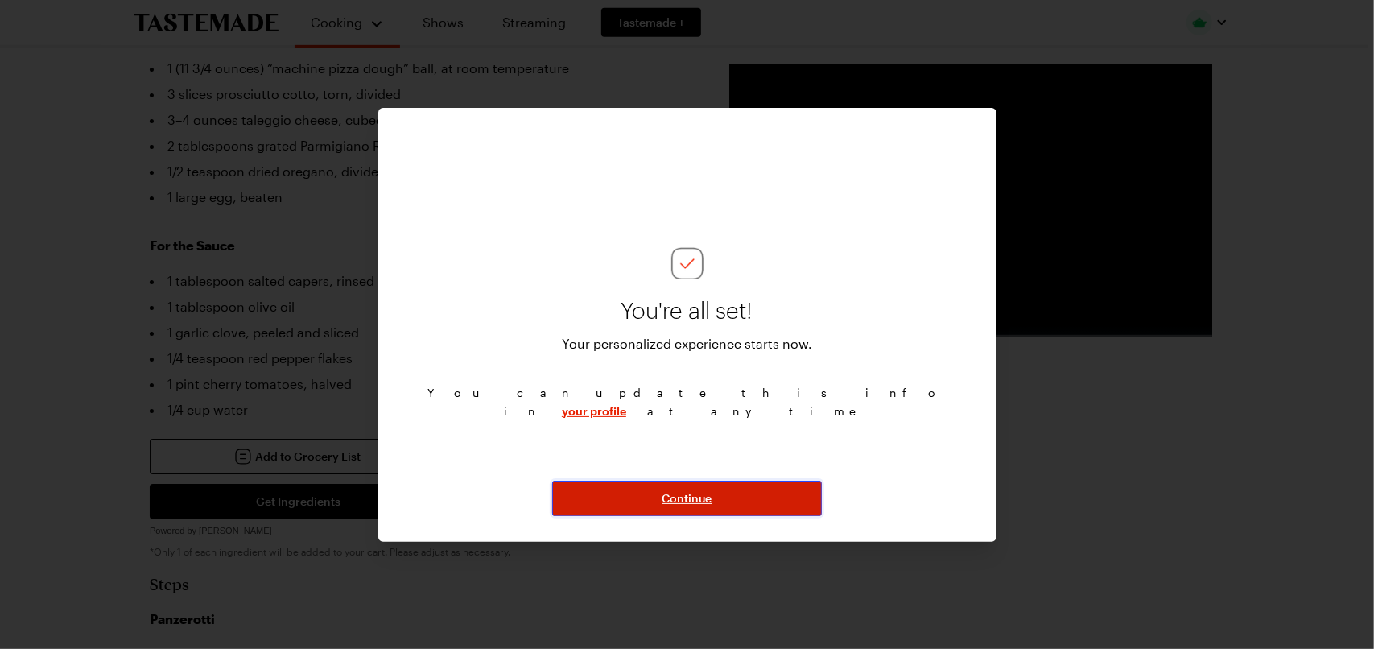
click at [685, 493] on span "Continue" at bounding box center [687, 498] width 50 height 16
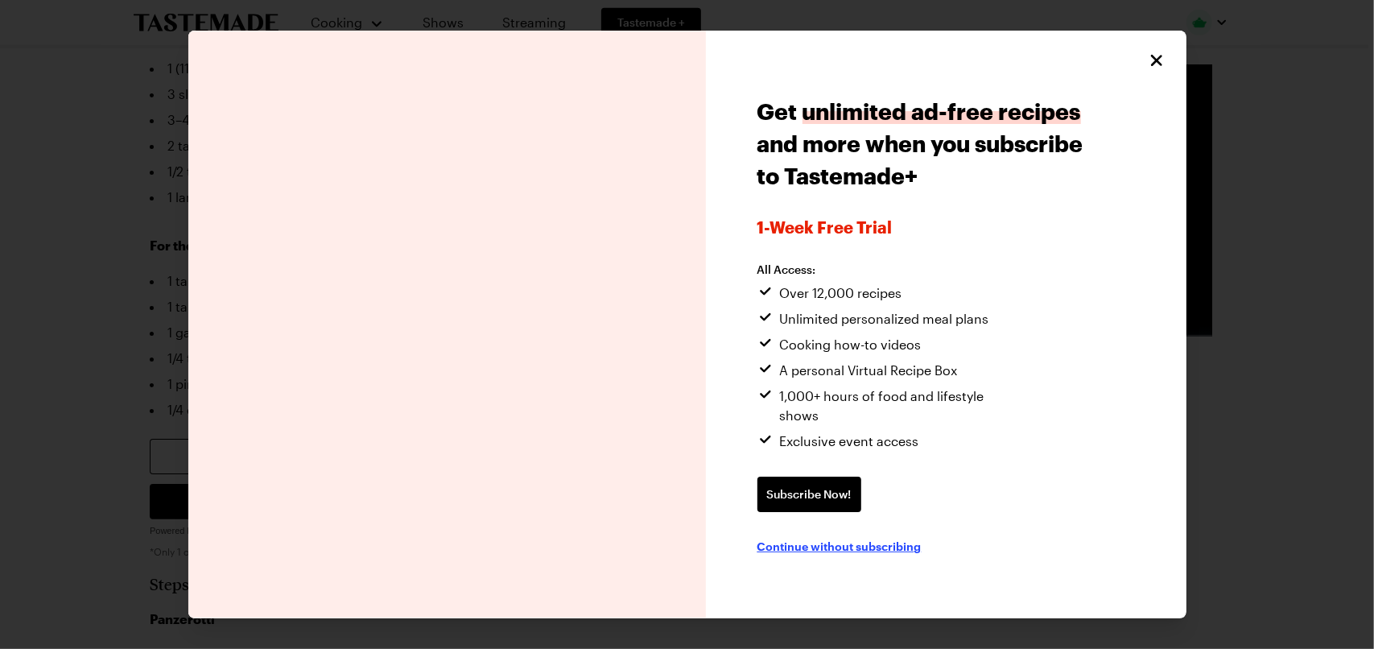
click at [853, 538] on span "Continue without subscribing" at bounding box center [839, 546] width 164 height 16
type textarea "x"
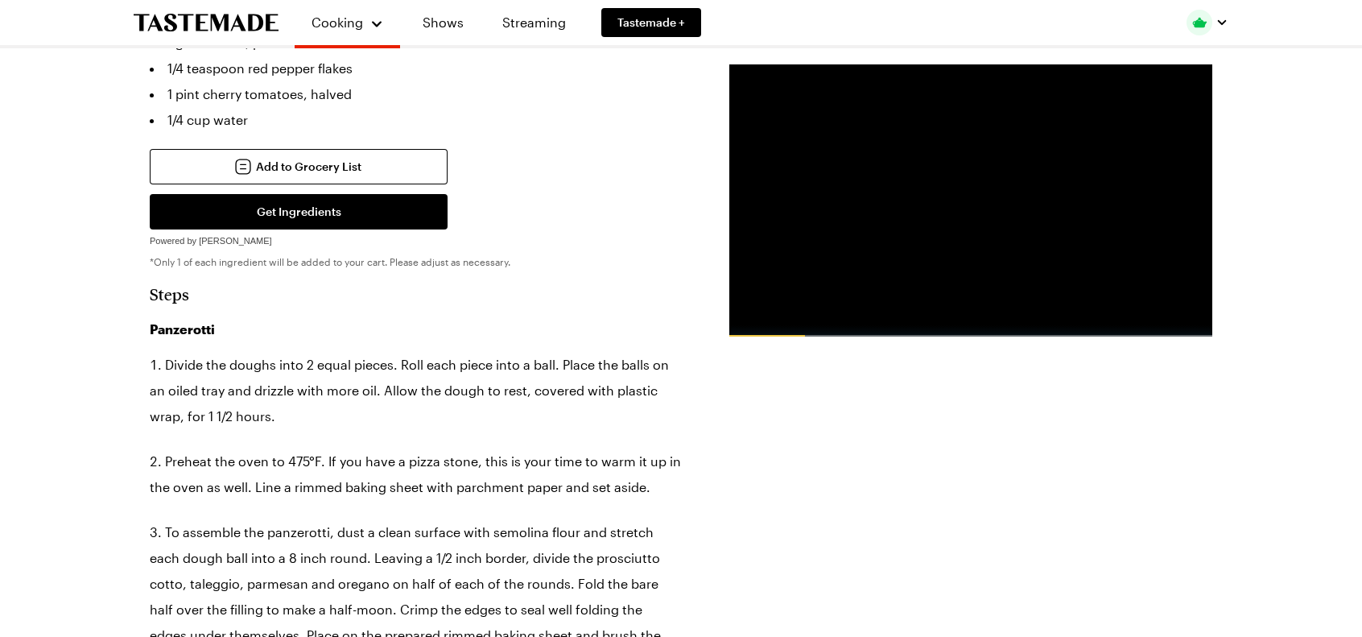
scroll to position [840, 0]
